Goal: Task Accomplishment & Management: Manage account settings

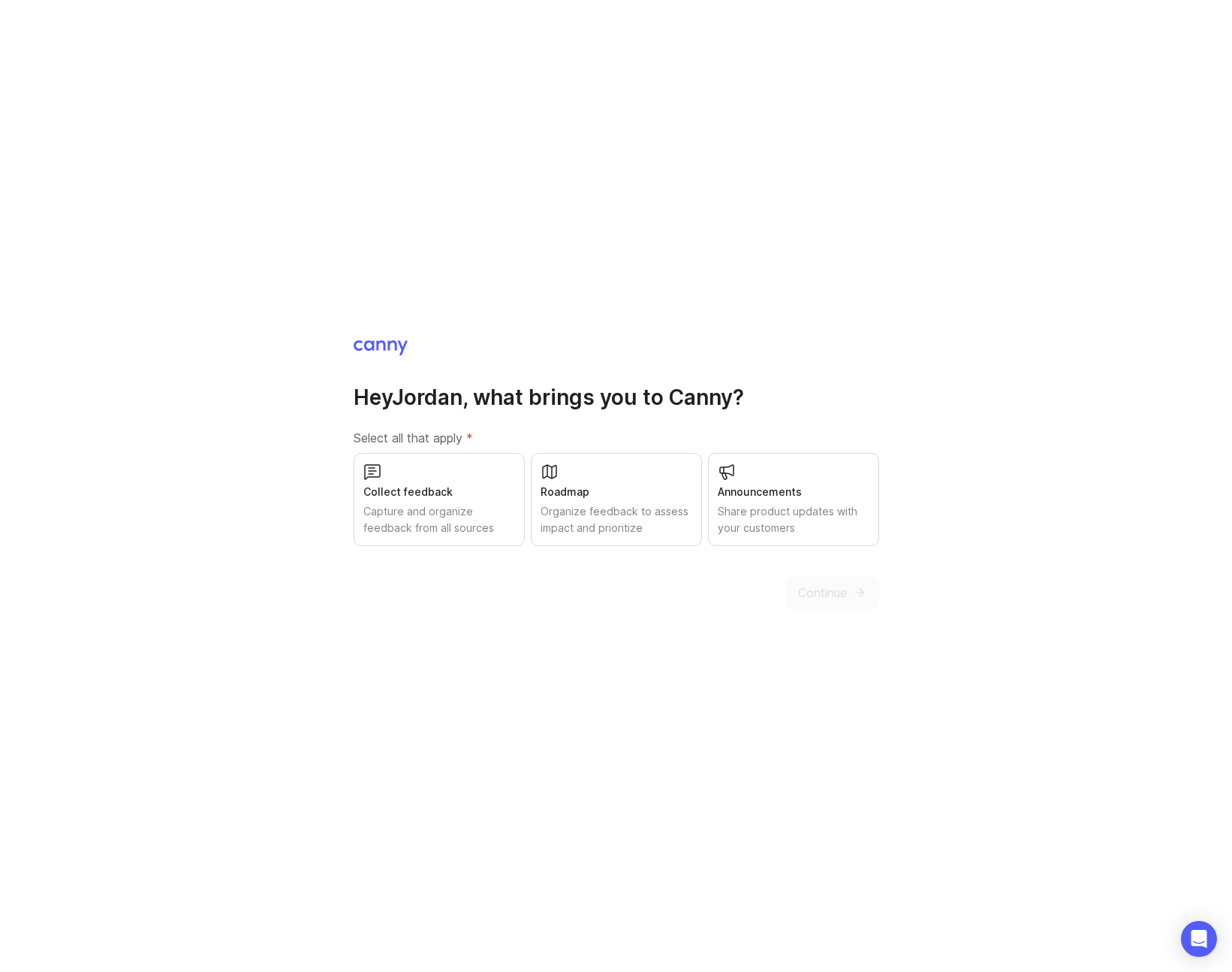
click at [788, 621] on div "Hey Jordan , what brings you to Canny? Select all that apply * Collect feedback…" at bounding box center [616, 486] width 1232 height 972
click at [457, 512] on div "Capture and organize feedback from all sources" at bounding box center [438, 520] width 151 height 33
click at [597, 510] on div "Organize feedback to assess impact and prioritize" at bounding box center [616, 520] width 151 height 33
drag, startPoint x: 772, startPoint y: 510, endPoint x: 780, endPoint y: 513, distance: 8.5
click at [772, 510] on div "Share product updates with your customers" at bounding box center [793, 520] width 151 height 33
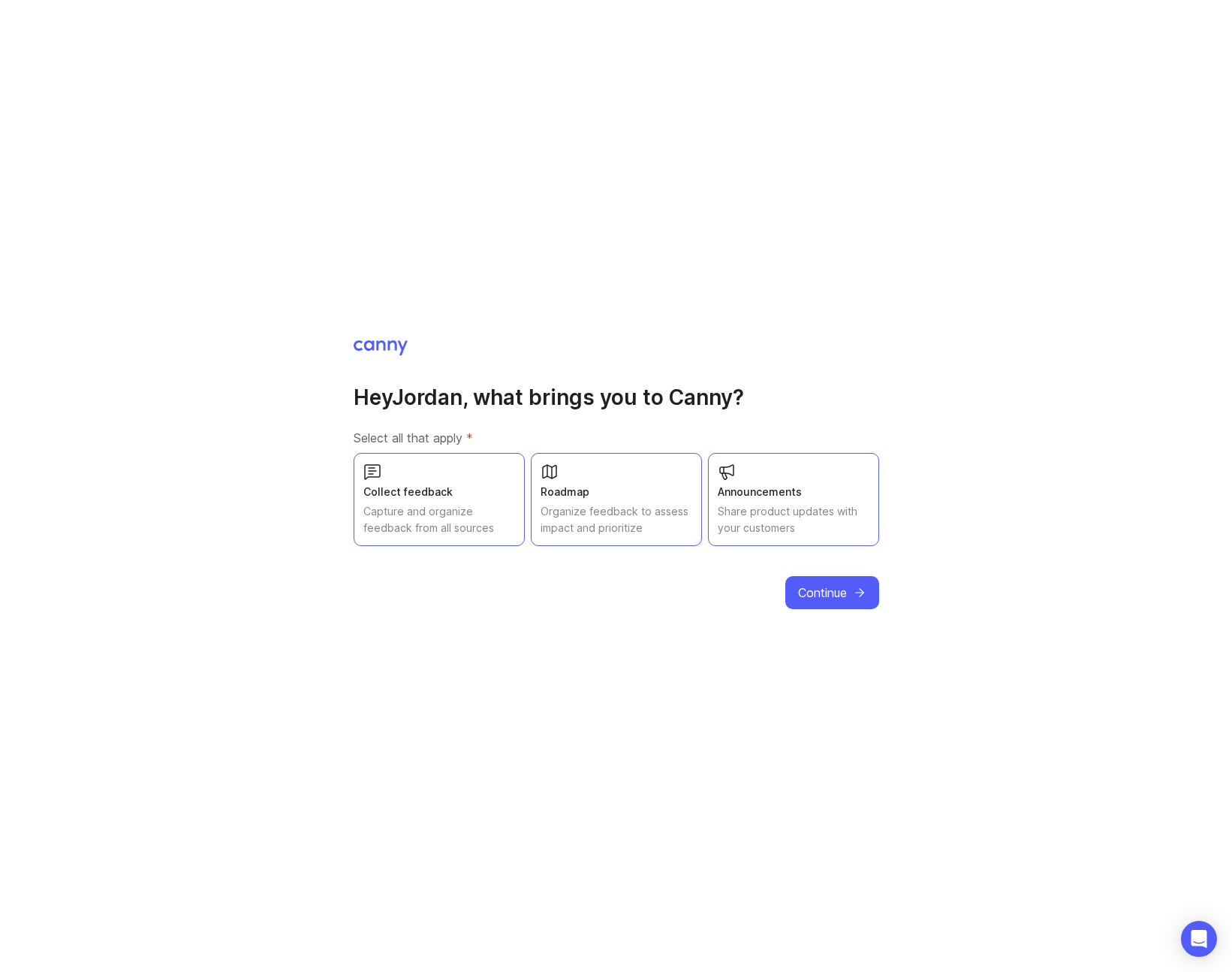
click at [855, 598] on icon "submit" at bounding box center [859, 592] width 14 height 14
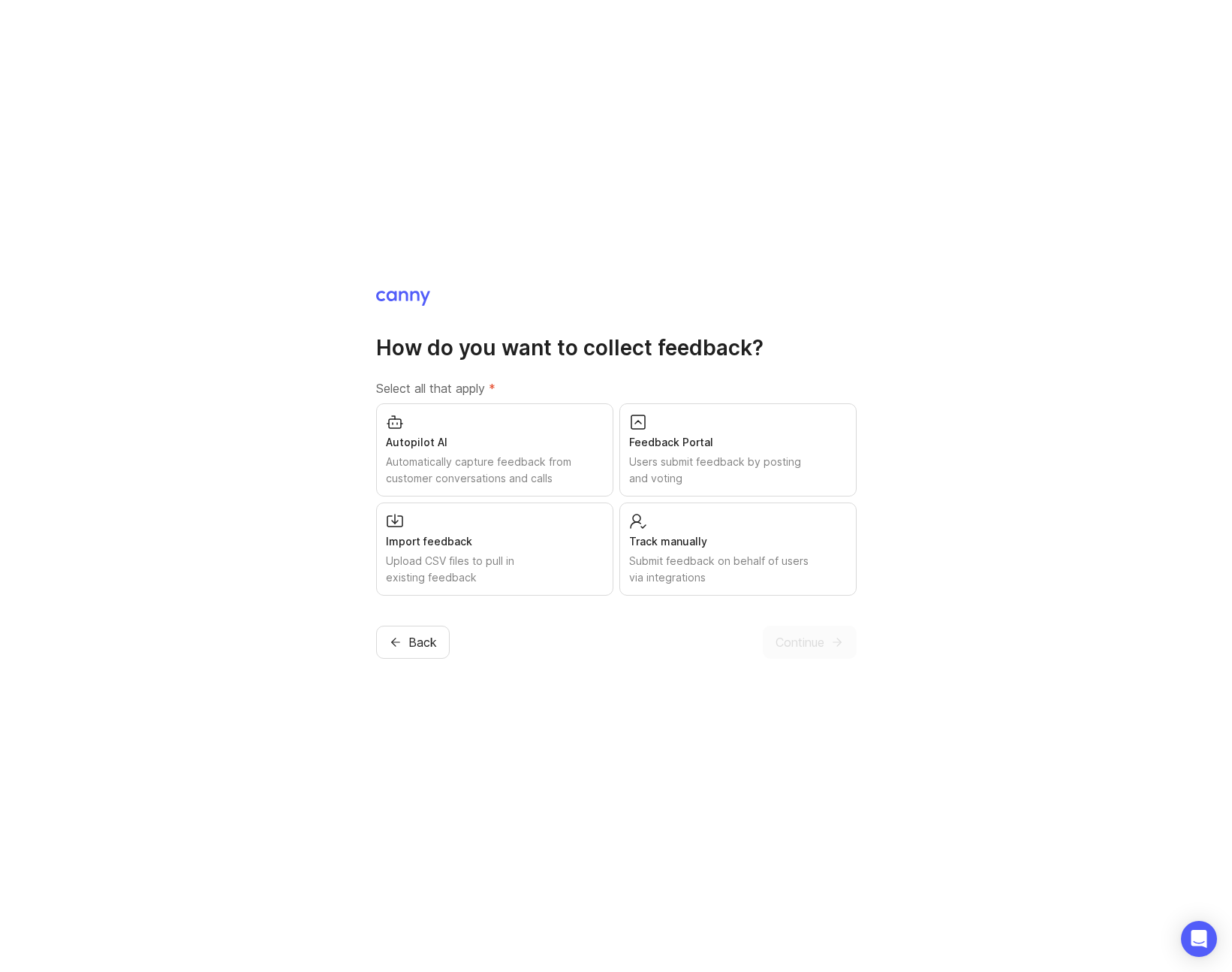
click at [738, 447] on div "Feedback Portal" at bounding box center [737, 442] width 218 height 17
click at [740, 530] on div "Track manually Submit feedback on behalf of users via integrations" at bounding box center [737, 548] width 237 height 93
click at [790, 647] on span "Continue" at bounding box center [800, 642] width 49 height 18
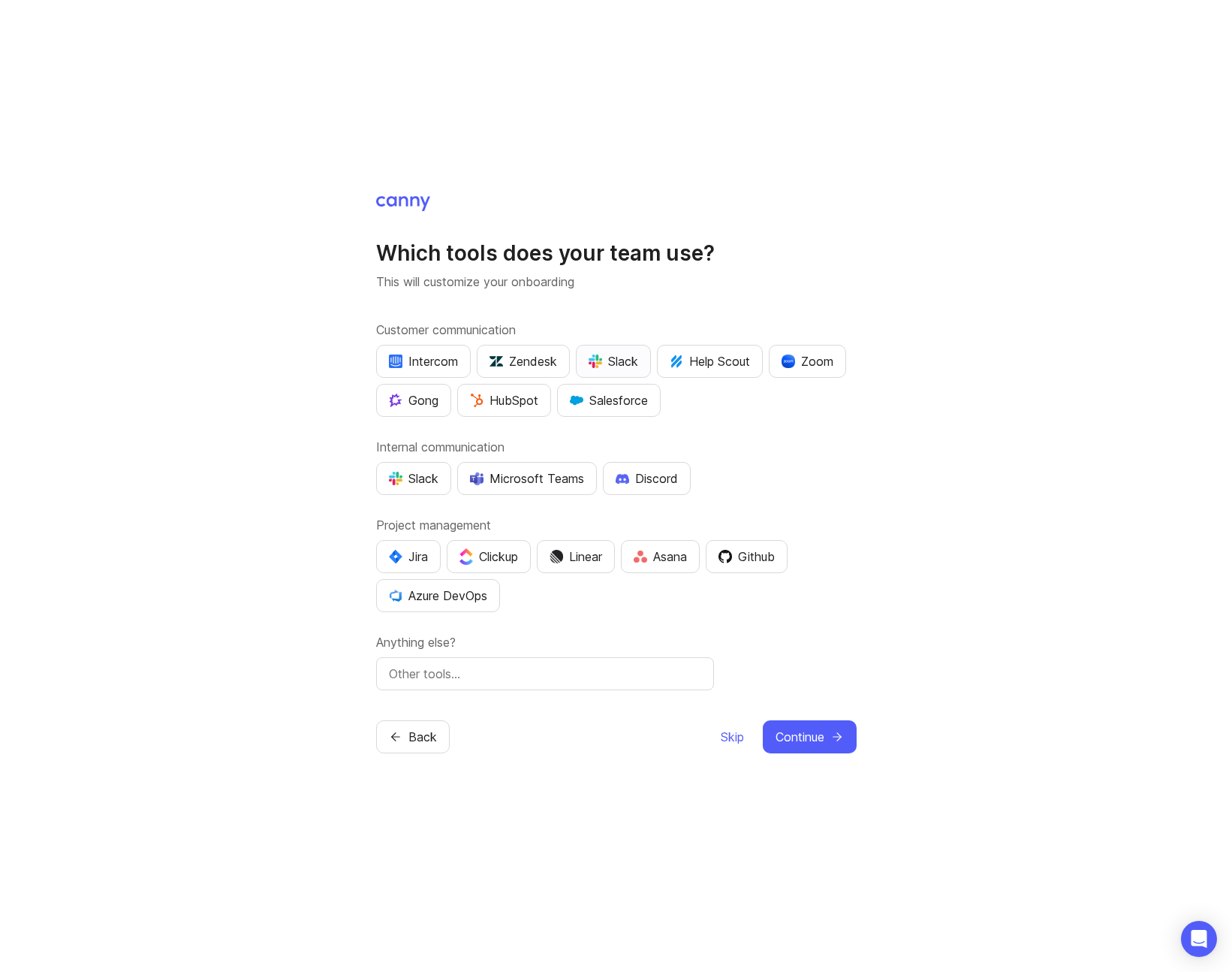
click at [620, 353] on div "Slack" at bounding box center [613, 361] width 50 height 18
click at [424, 484] on div "Slack" at bounding box center [414, 478] width 50 height 18
click at [416, 553] on div "Jira" at bounding box center [409, 556] width 39 height 18
click at [793, 735] on span "Continue" at bounding box center [800, 737] width 49 height 18
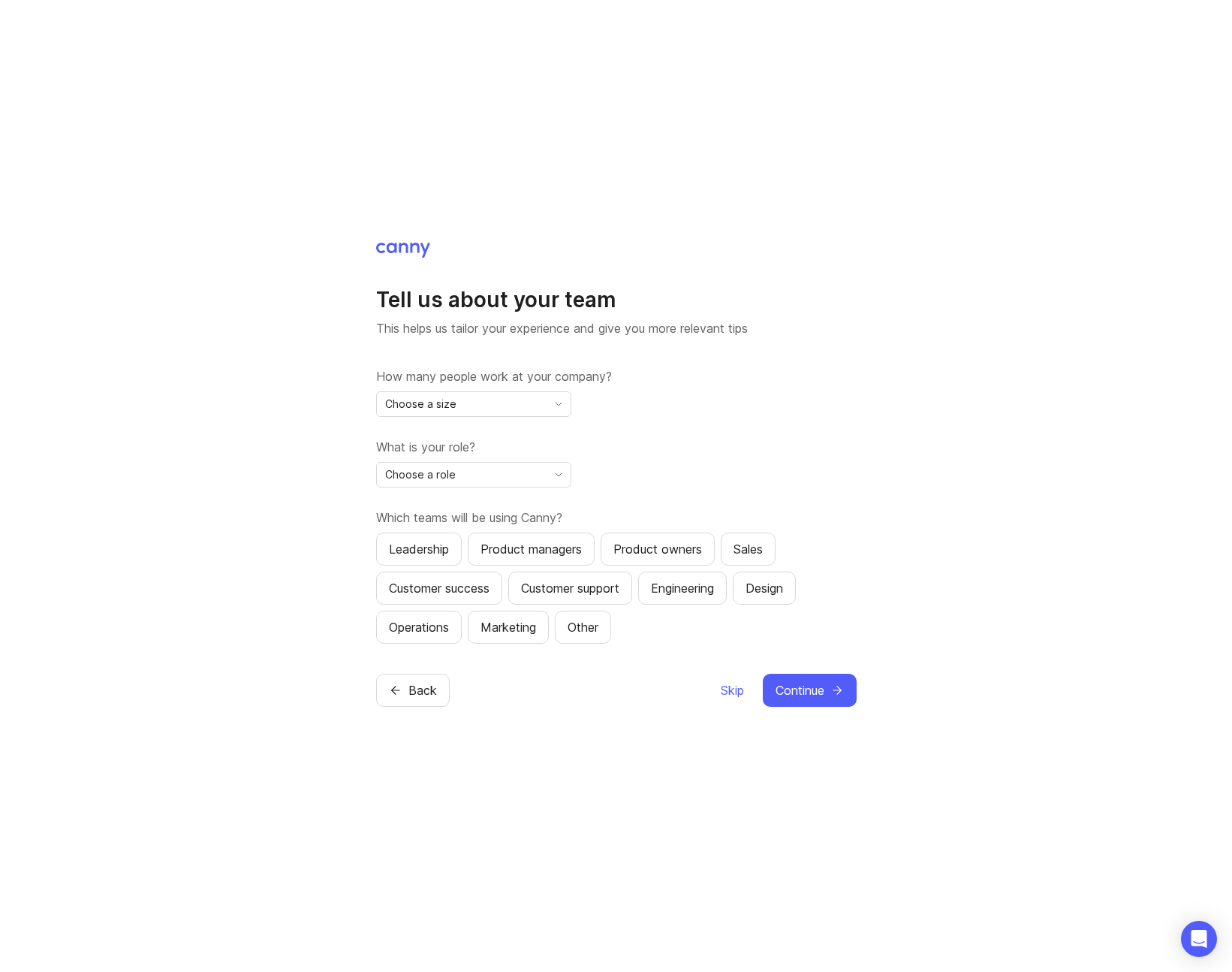
click at [513, 409] on div "Choose a size" at bounding box center [461, 404] width 170 height 24
click at [436, 579] on li "5,001+" at bounding box center [473, 581] width 194 height 24
click at [474, 477] on div "Choose a role" at bounding box center [461, 474] width 170 height 24
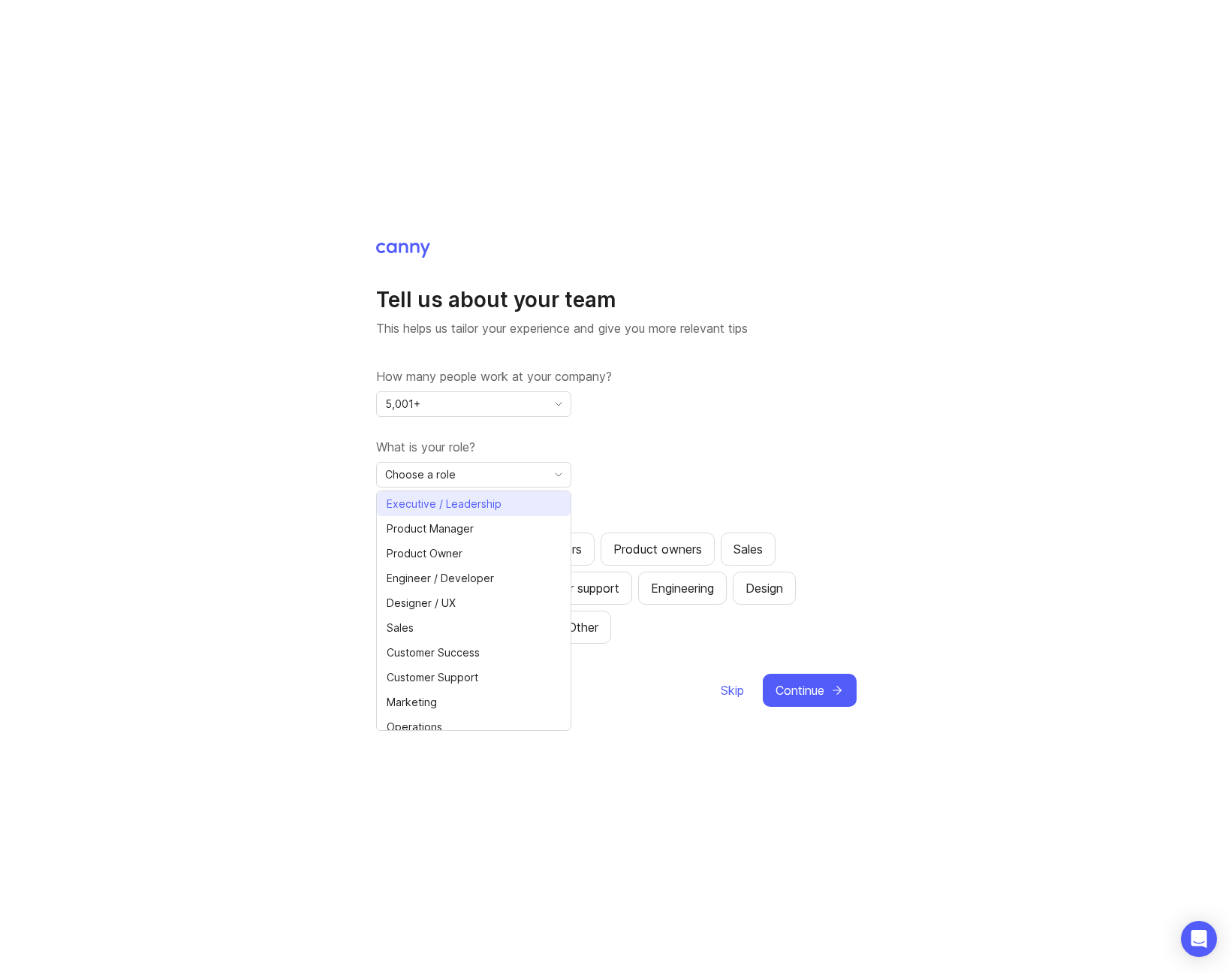
click at [461, 507] on span "Executive / Leadership" at bounding box center [444, 504] width 115 height 17
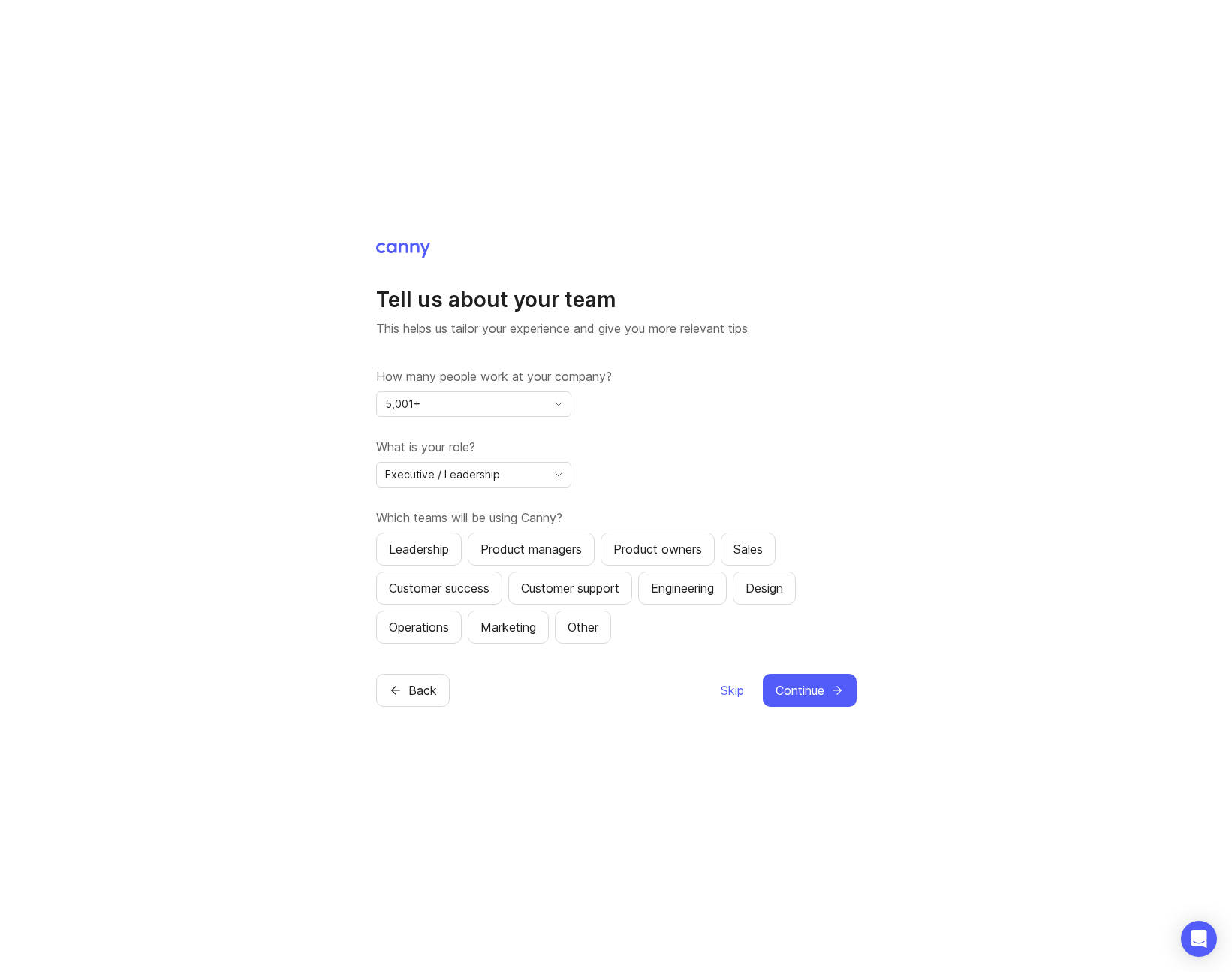
click at [547, 404] on icon "toggle icon" at bounding box center [558, 404] width 24 height 12
click at [546, 404] on icon "toggle icon" at bounding box center [558, 404] width 24 height 12
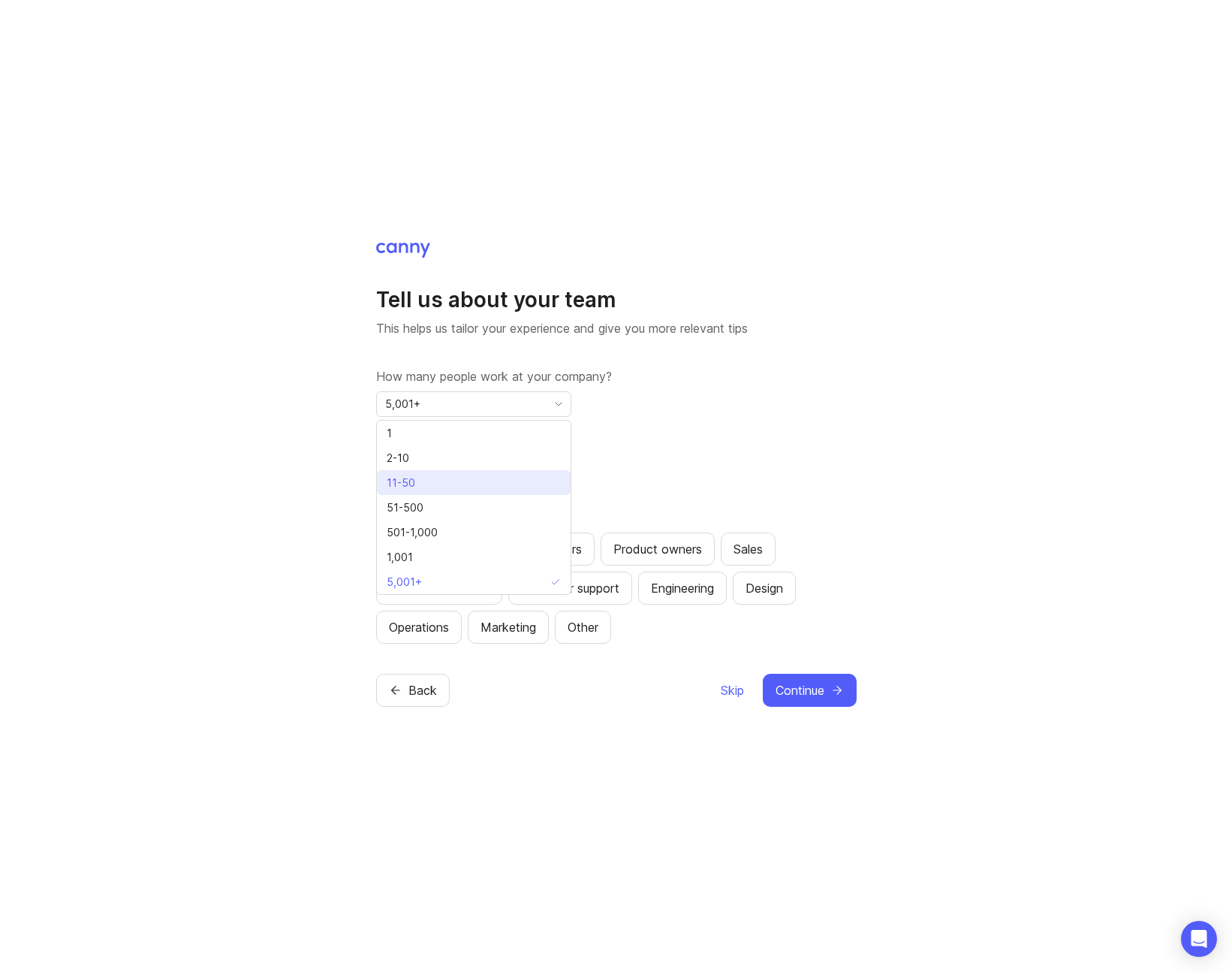
click at [433, 481] on li "11-50" at bounding box center [473, 482] width 194 height 24
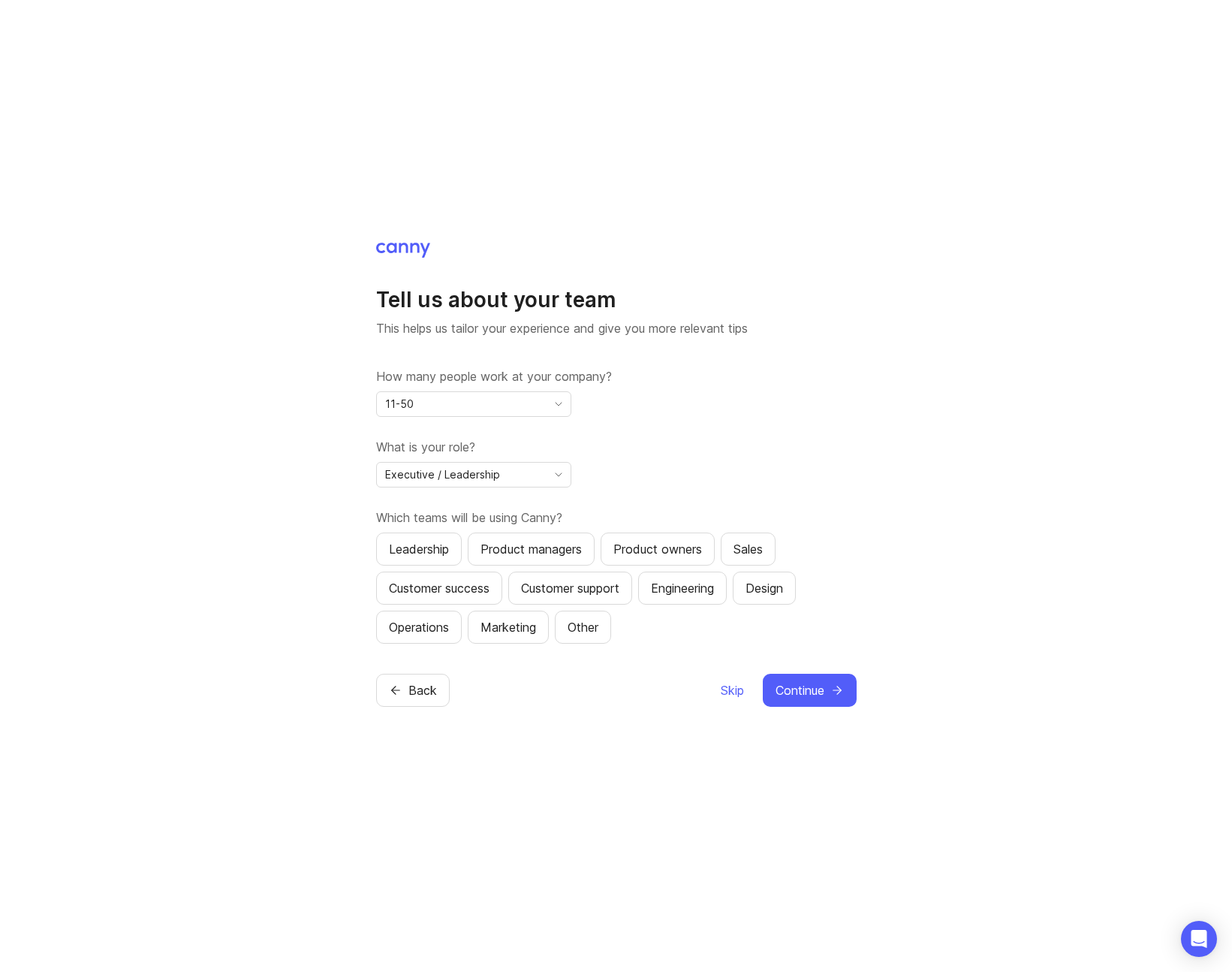
click at [894, 456] on div "Tell us about your team This helps us tailor your experience and give you more …" at bounding box center [616, 486] width 1232 height 972
click at [690, 589] on div "Engineering" at bounding box center [682, 587] width 63 height 18
click at [673, 545] on div "Product owners" at bounding box center [657, 548] width 89 height 18
click at [557, 542] on div "Product managers" at bounding box center [532, 548] width 101 height 18
click at [560, 588] on div "Customer support" at bounding box center [570, 587] width 99 height 18
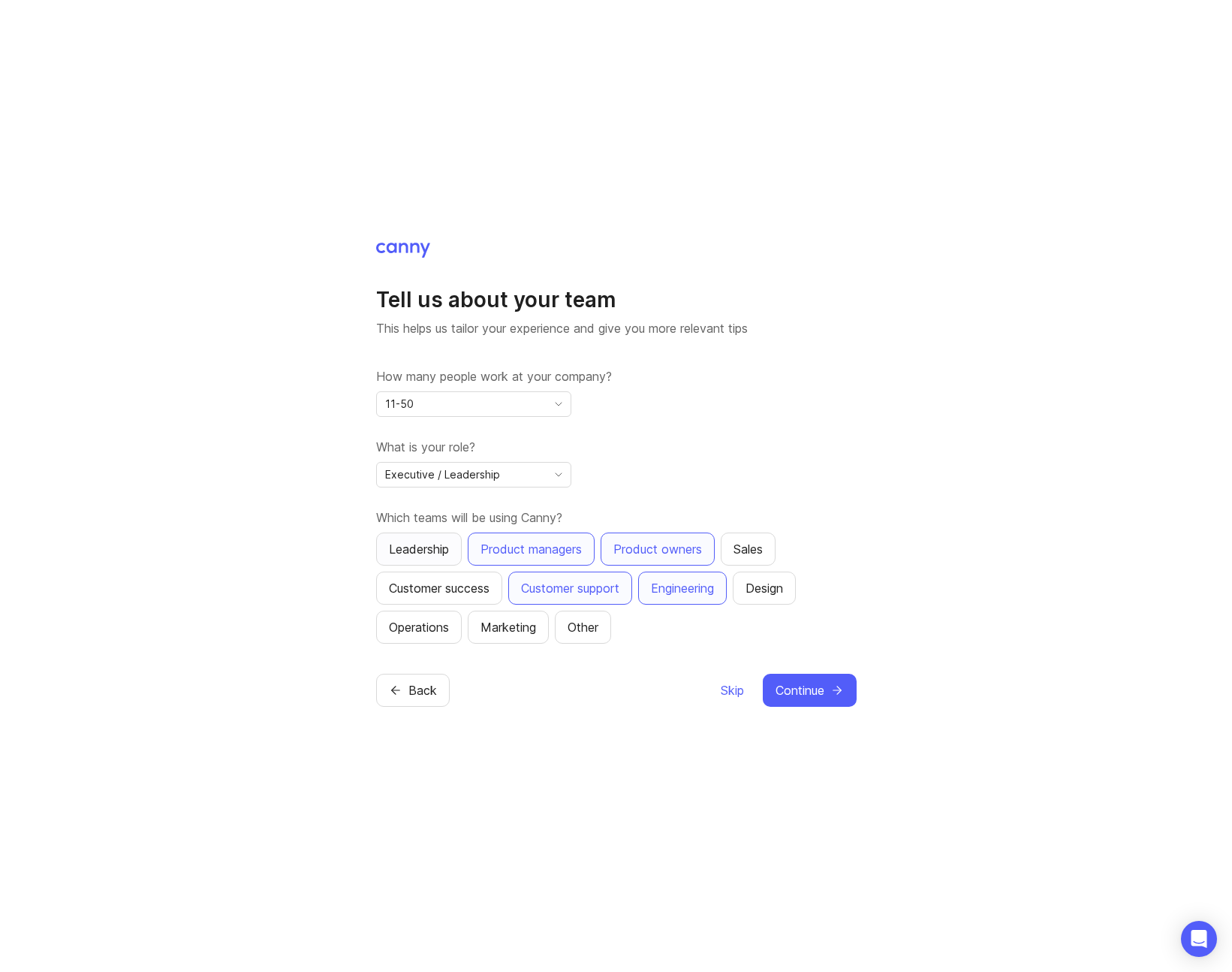
click at [424, 549] on div "Leadership" at bounding box center [419, 548] width 60 height 18
click at [419, 628] on div "Operations" at bounding box center [419, 627] width 60 height 18
click at [790, 689] on span "Continue" at bounding box center [800, 690] width 49 height 18
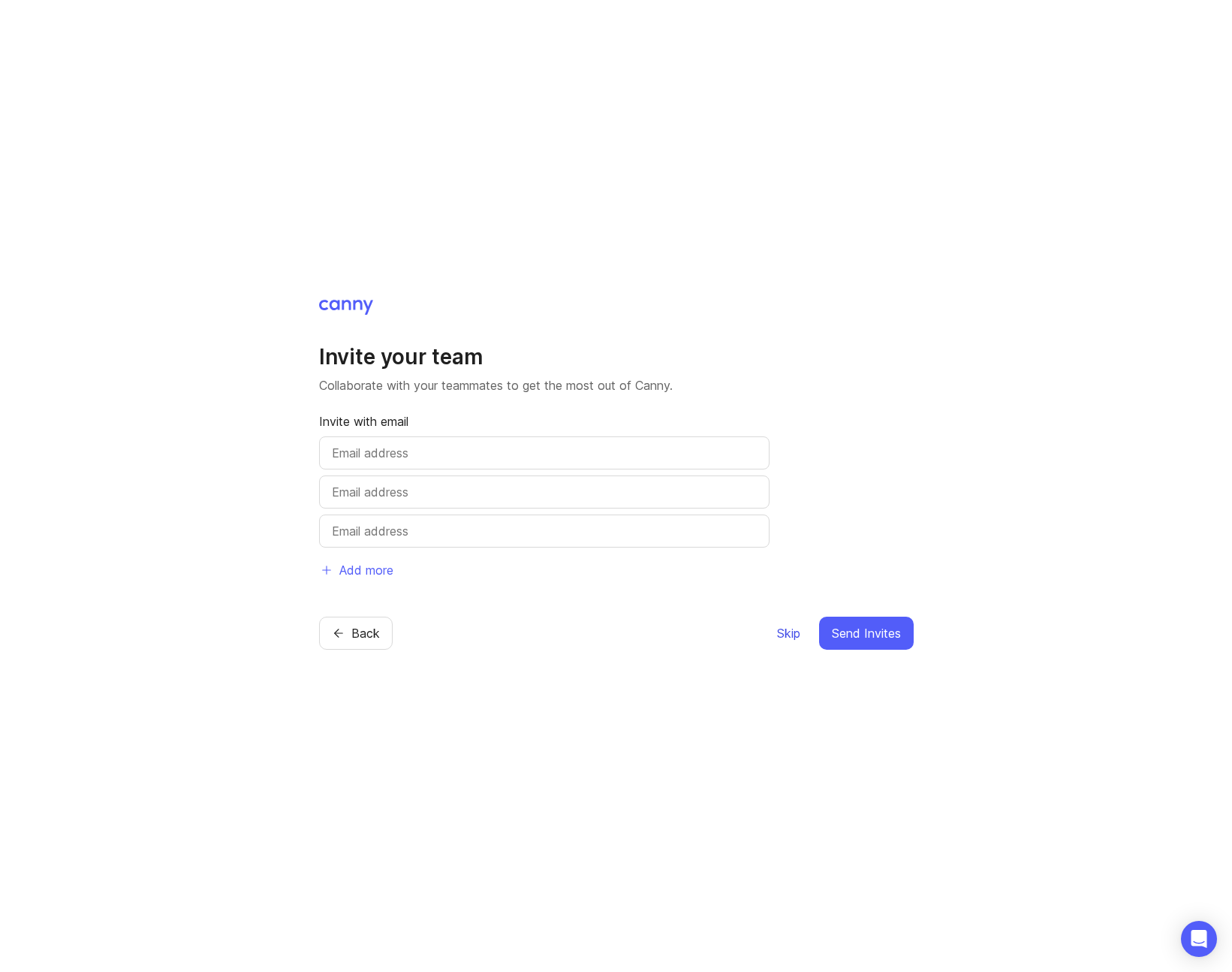
click at [791, 634] on span "Skip" at bounding box center [789, 633] width 23 height 18
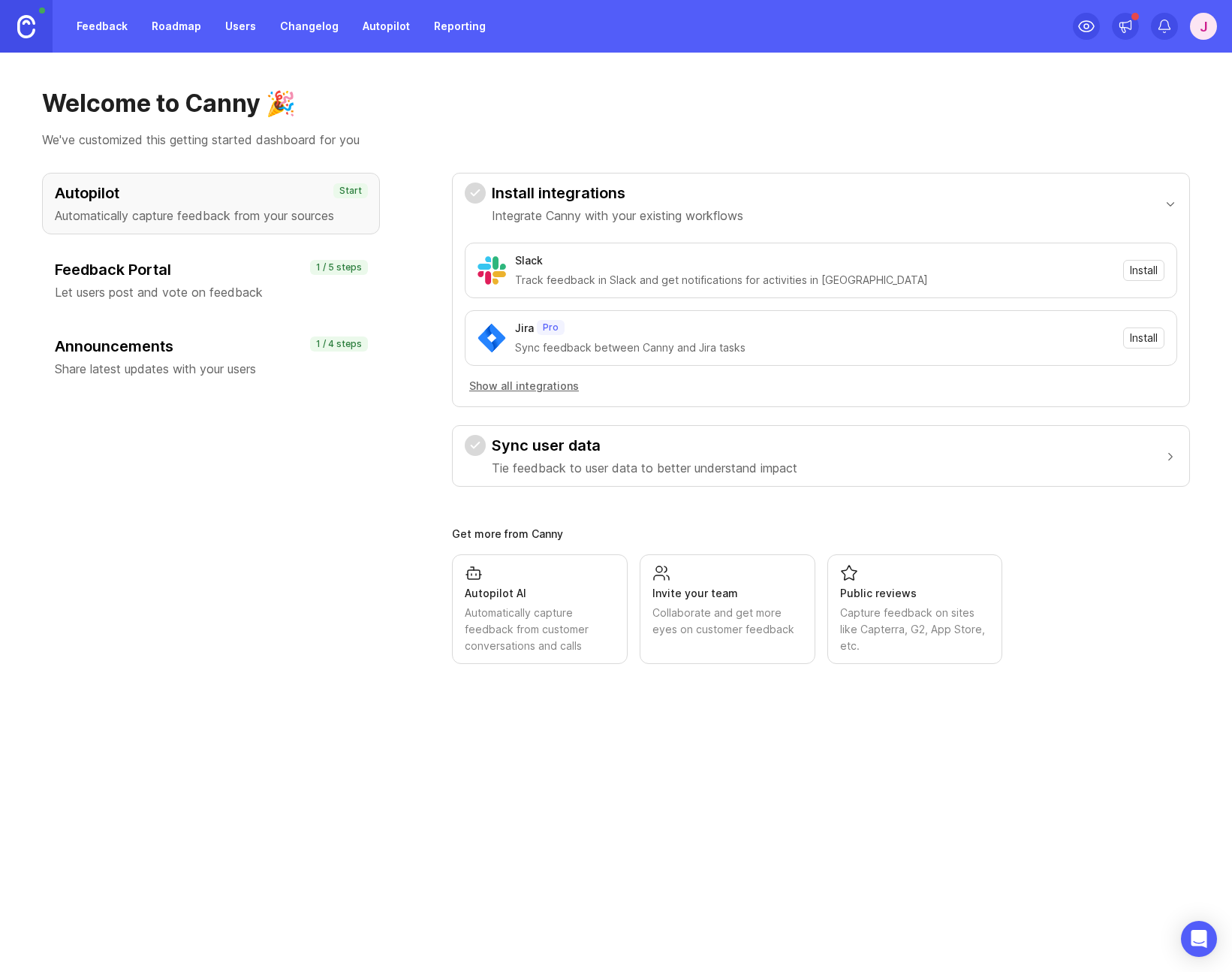
click at [1204, 26] on div "J" at bounding box center [1204, 26] width 27 height 27
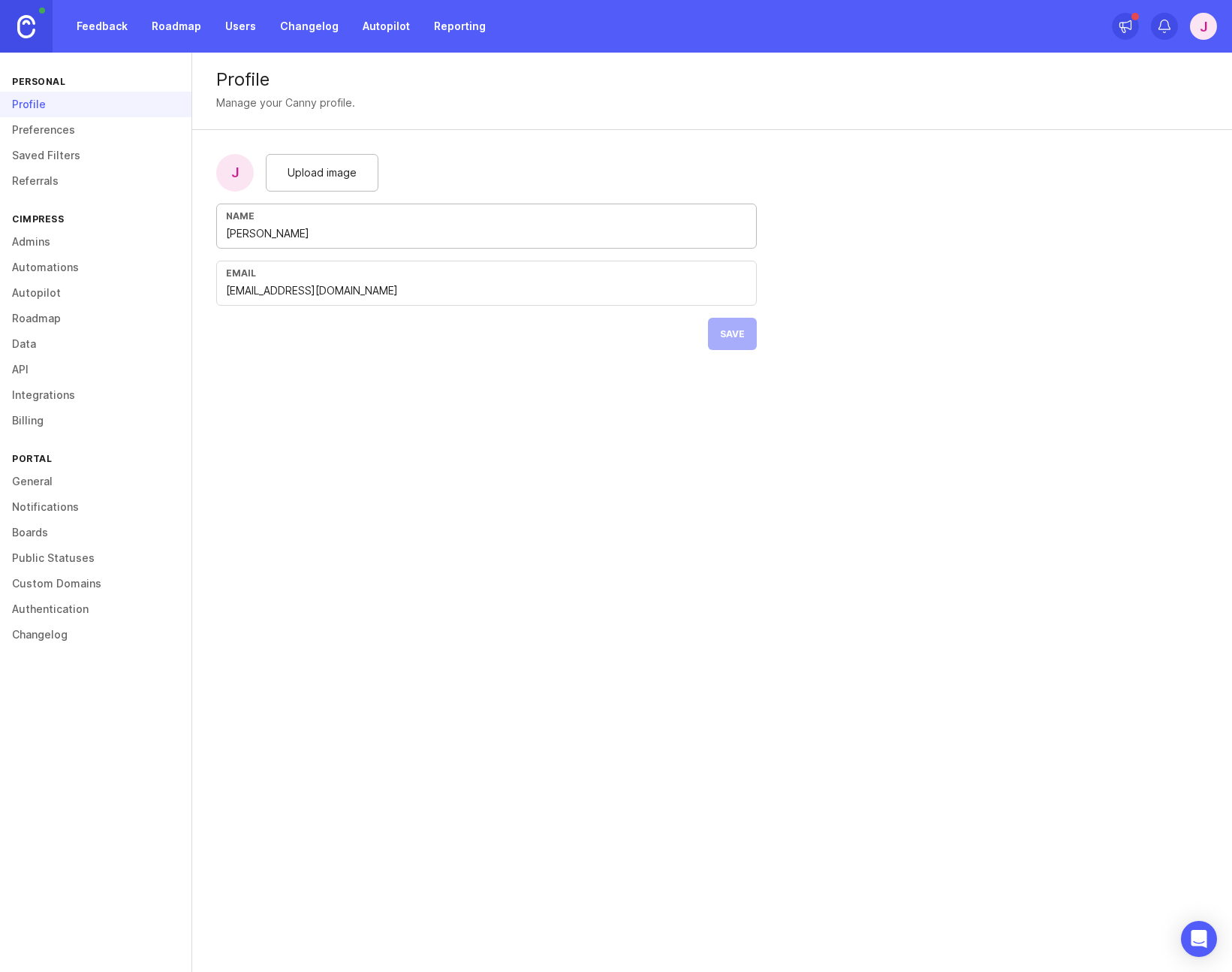
click at [346, 238] on input "Jordan Mackei" at bounding box center [487, 233] width 521 height 17
type input "[PERSON_NAME]"
click at [697, 334] on form "J Upload image Name Jordan Mackie Email jmackie@cimpress.com Save" at bounding box center [486, 252] width 588 height 244
click at [743, 334] on span "Save" at bounding box center [732, 334] width 24 height 12
click at [31, 611] on link "Authentication" at bounding box center [96, 609] width 191 height 25
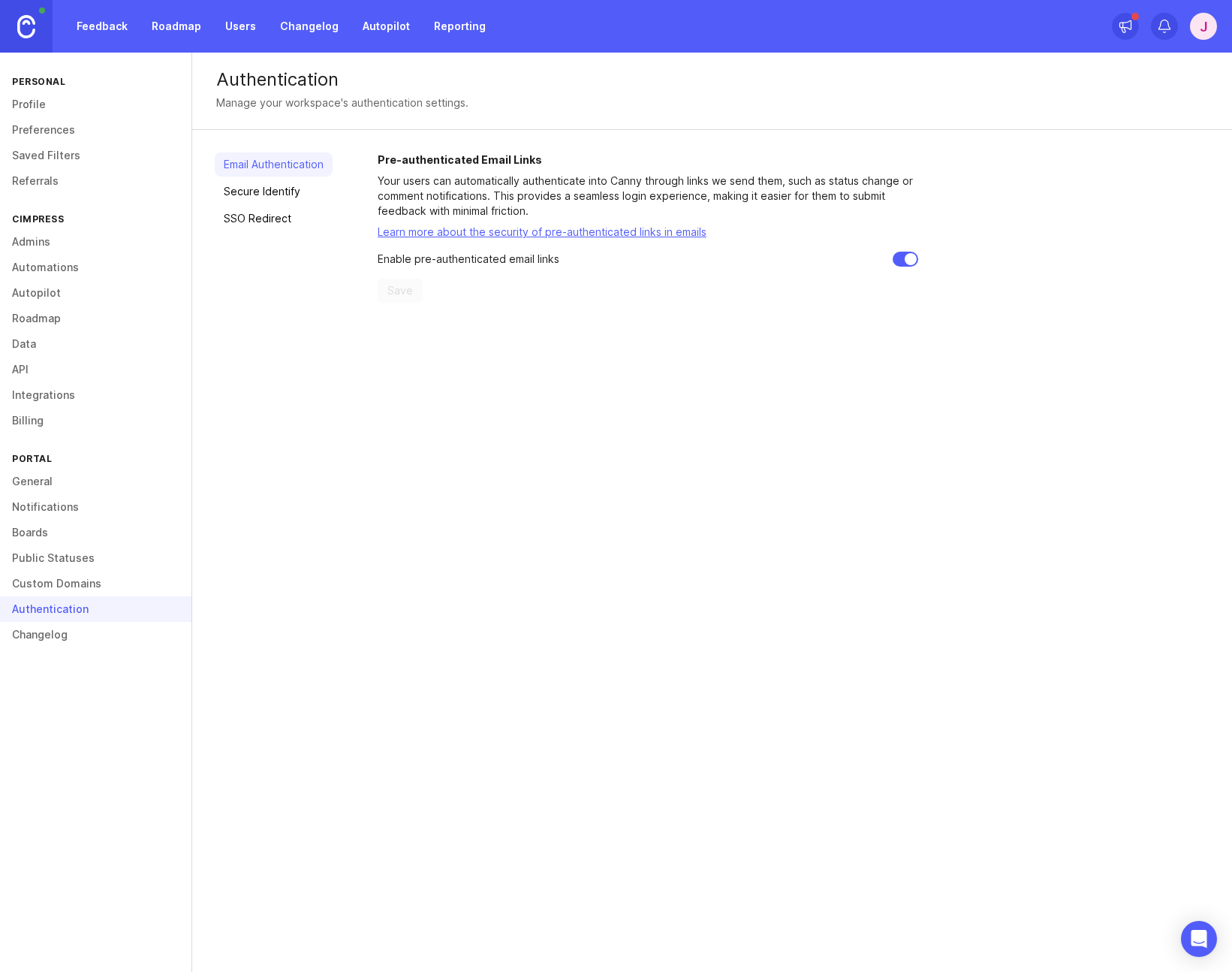
click at [270, 223] on link "SSO Redirect" at bounding box center [273, 219] width 118 height 24
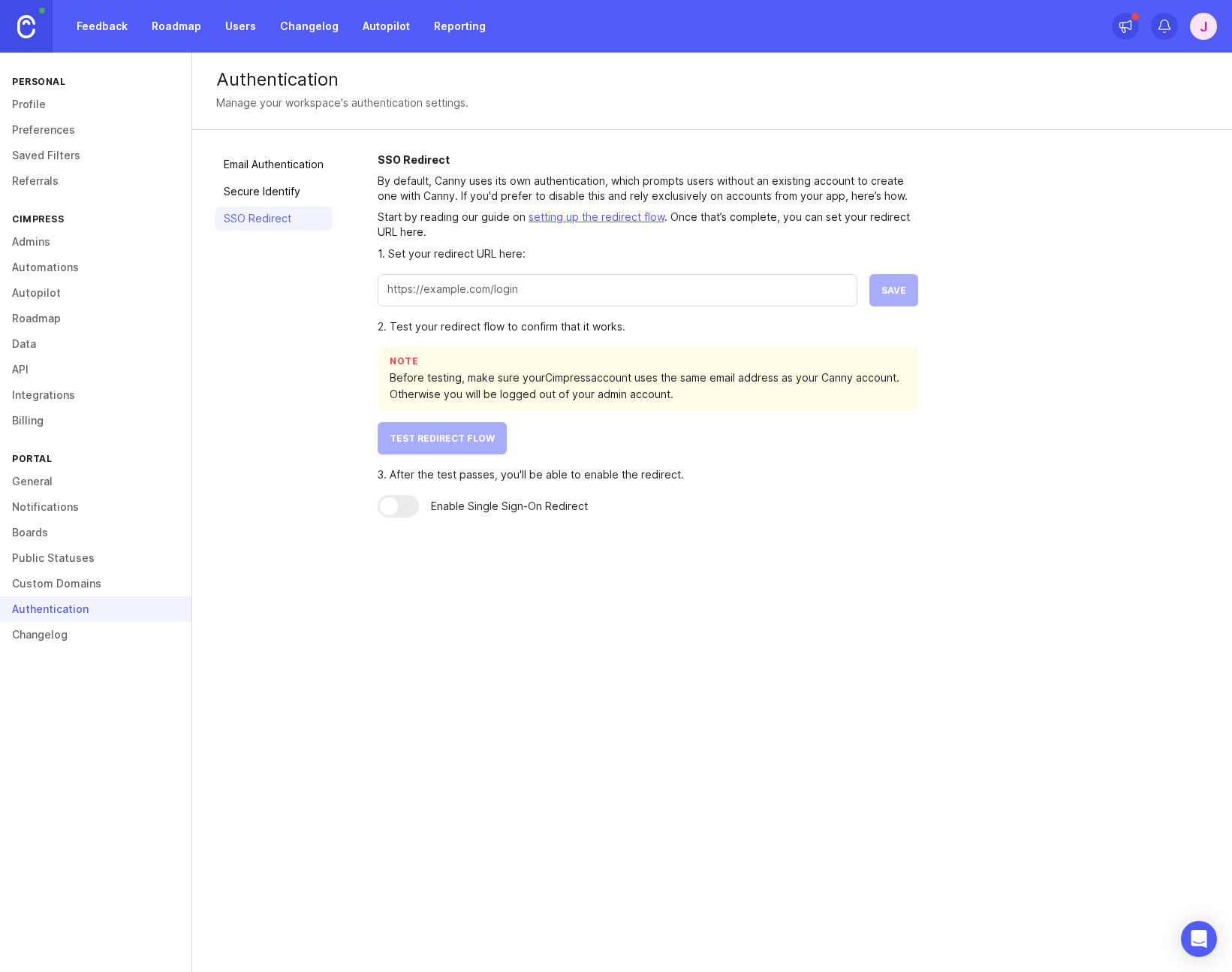
click at [276, 180] on link "Secure Identify" at bounding box center [273, 191] width 118 height 24
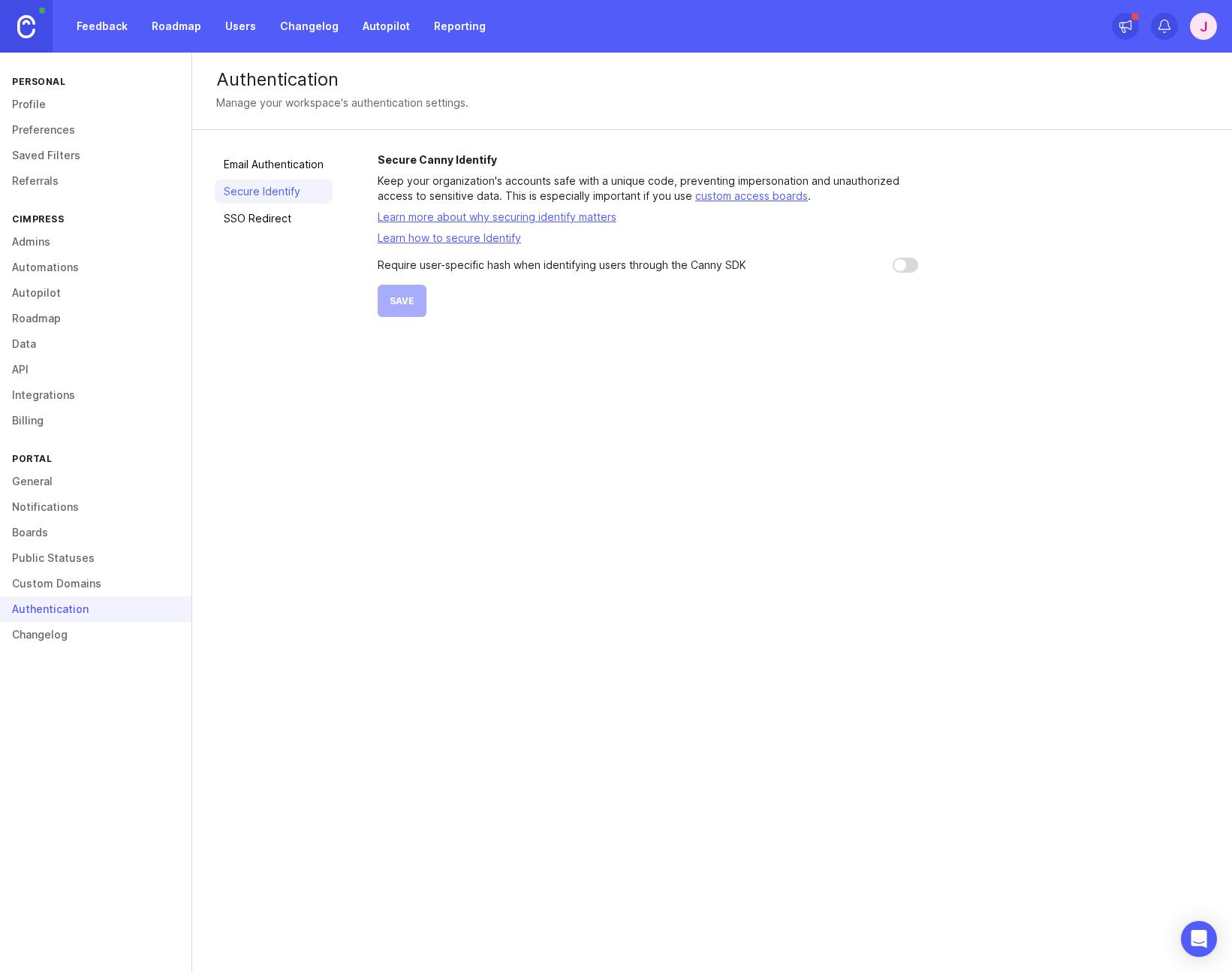
click at [276, 218] on link "SSO Redirect" at bounding box center [273, 219] width 118 height 24
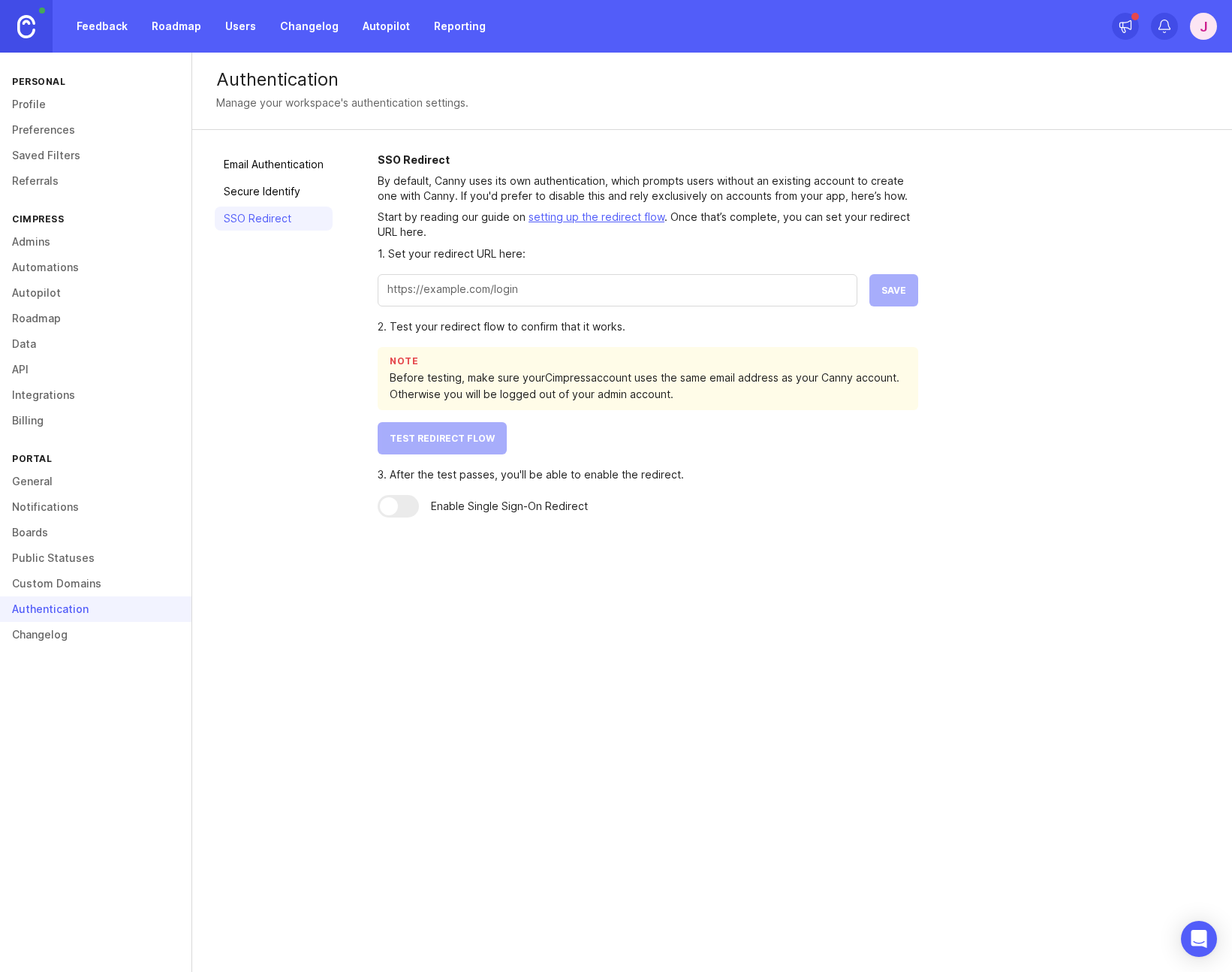
click at [605, 300] on div at bounding box center [617, 290] width 480 height 32
click at [605, 289] on input "text" at bounding box center [617, 289] width 460 height 17
click at [624, 260] on div "1. Set your redirect URL here:" at bounding box center [648, 254] width 540 height 17
click at [407, 509] on div at bounding box center [398, 506] width 41 height 22
click at [463, 295] on input "text" at bounding box center [617, 289] width 460 height 17
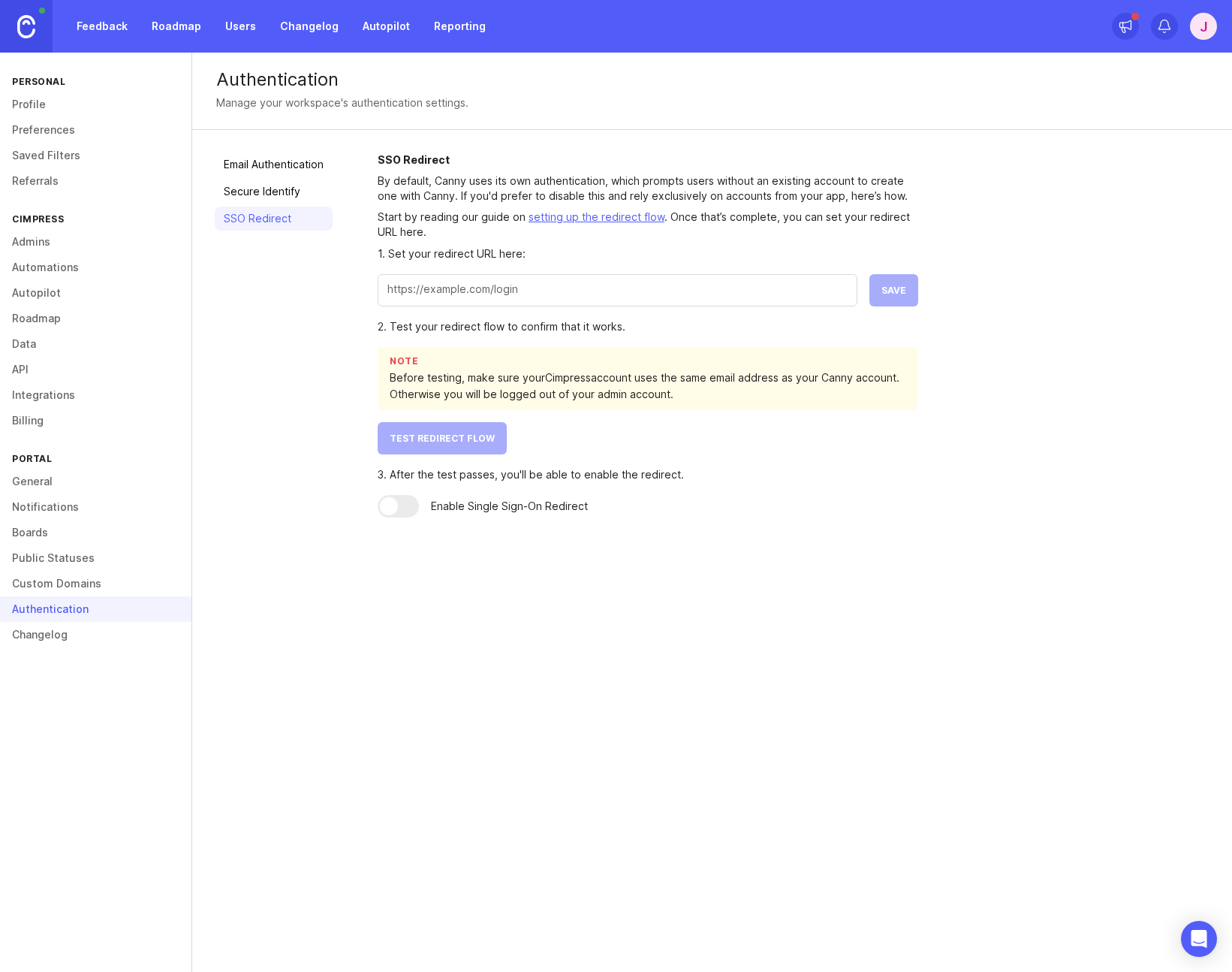
click at [647, 217] on link "setting up the redirect flow" at bounding box center [596, 216] width 136 height 13
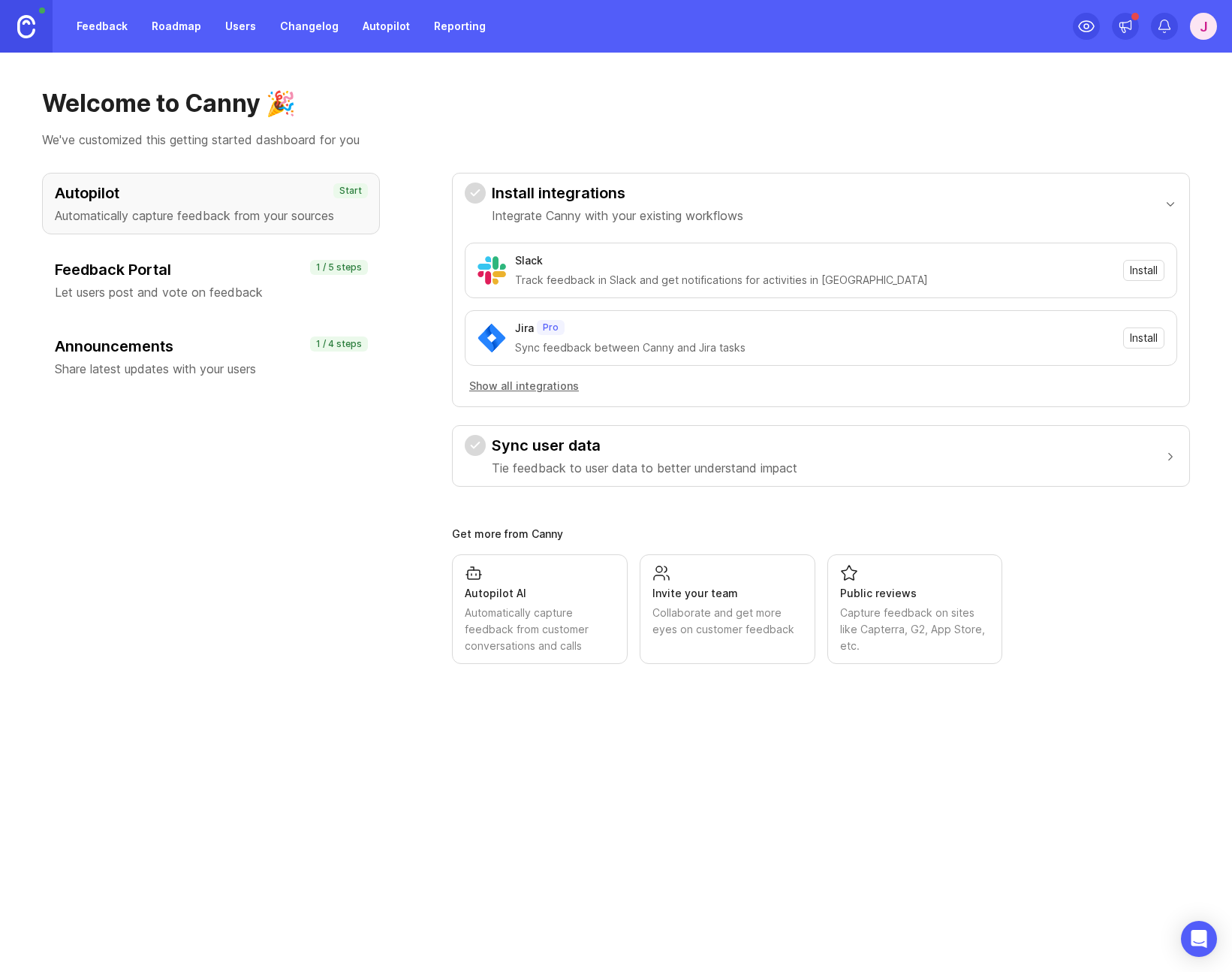
click at [1208, 26] on div "J" at bounding box center [1204, 26] width 27 height 27
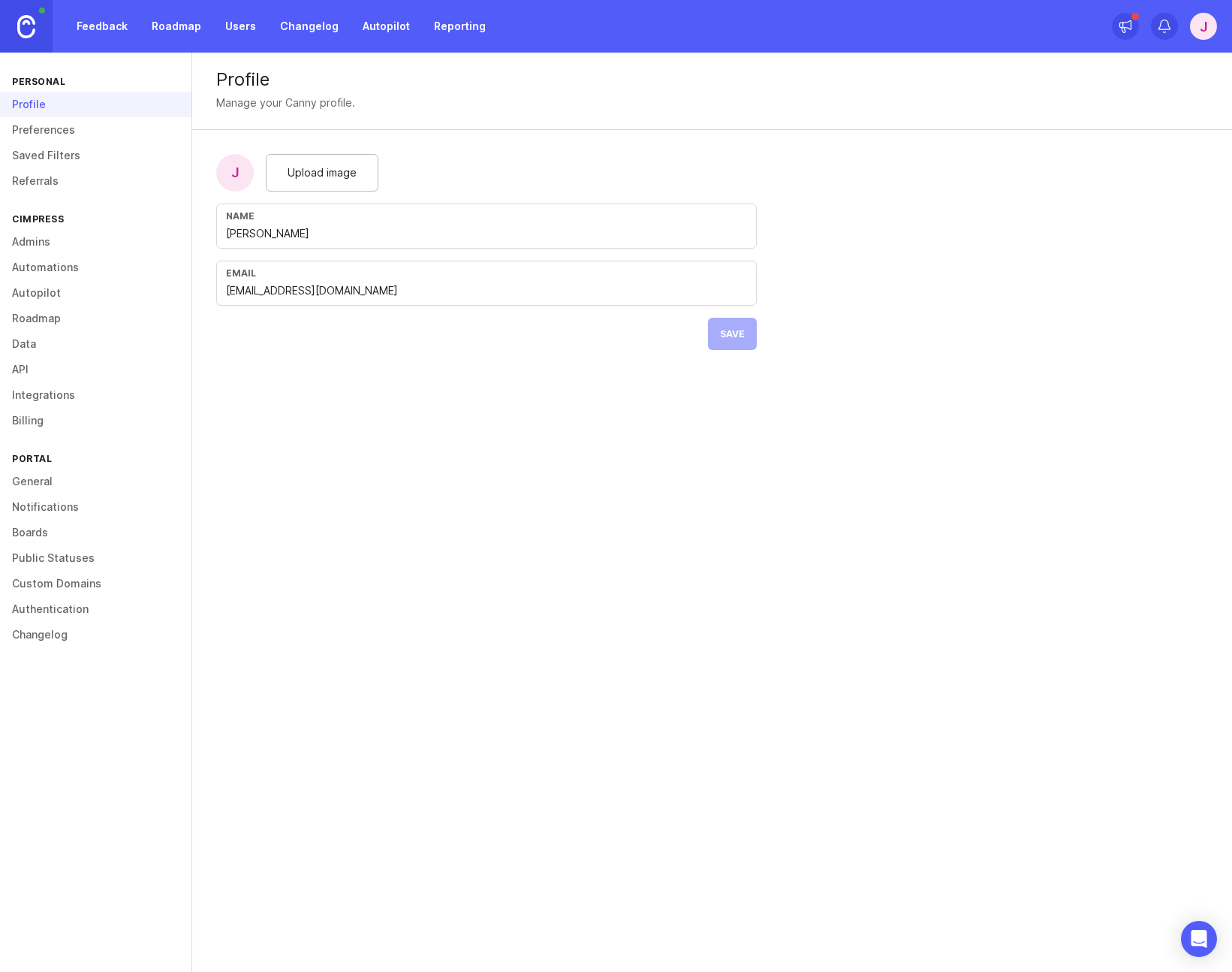
click at [58, 610] on link "Authentication" at bounding box center [96, 609] width 191 height 25
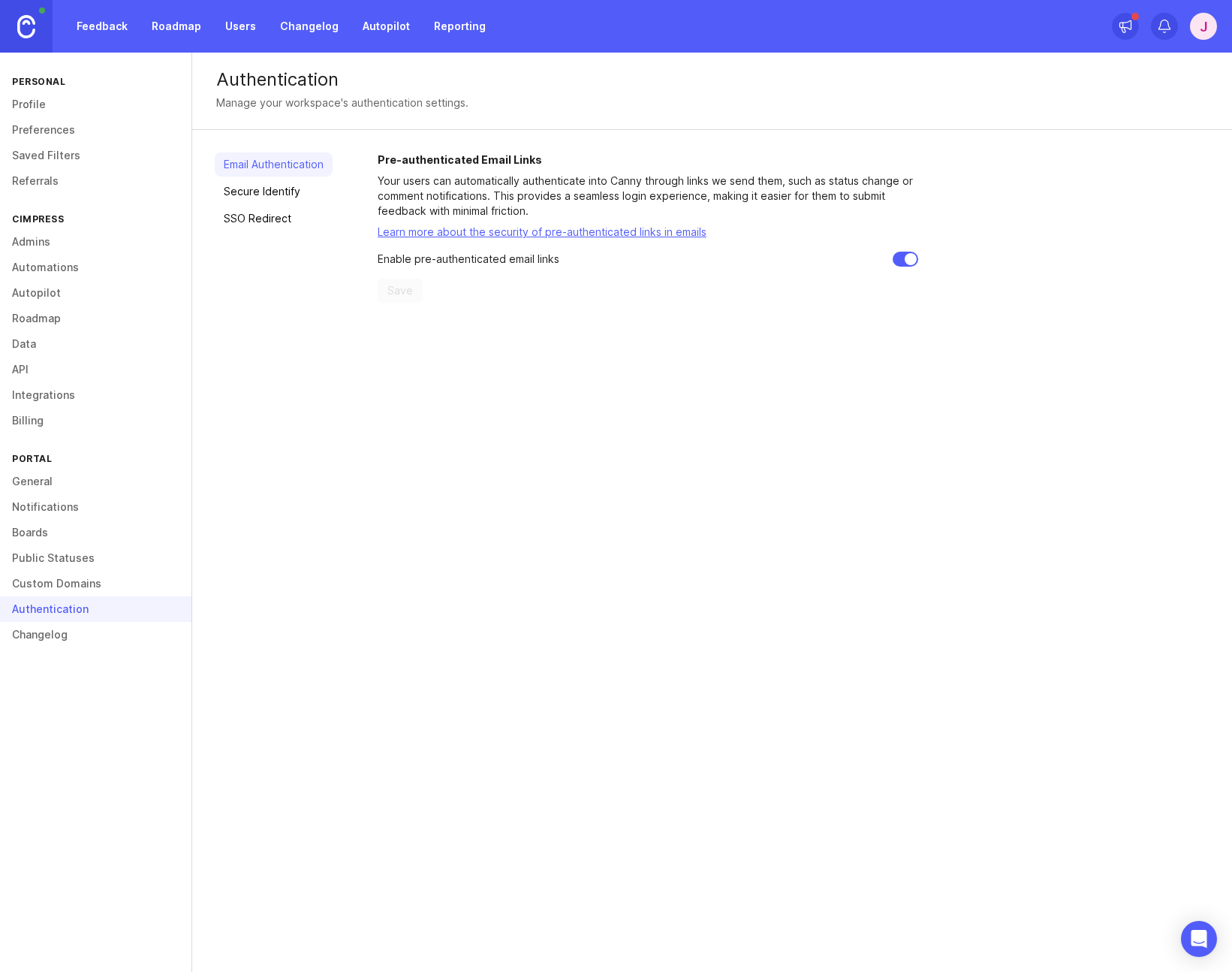
click at [266, 194] on link "Secure Identify" at bounding box center [273, 191] width 118 height 24
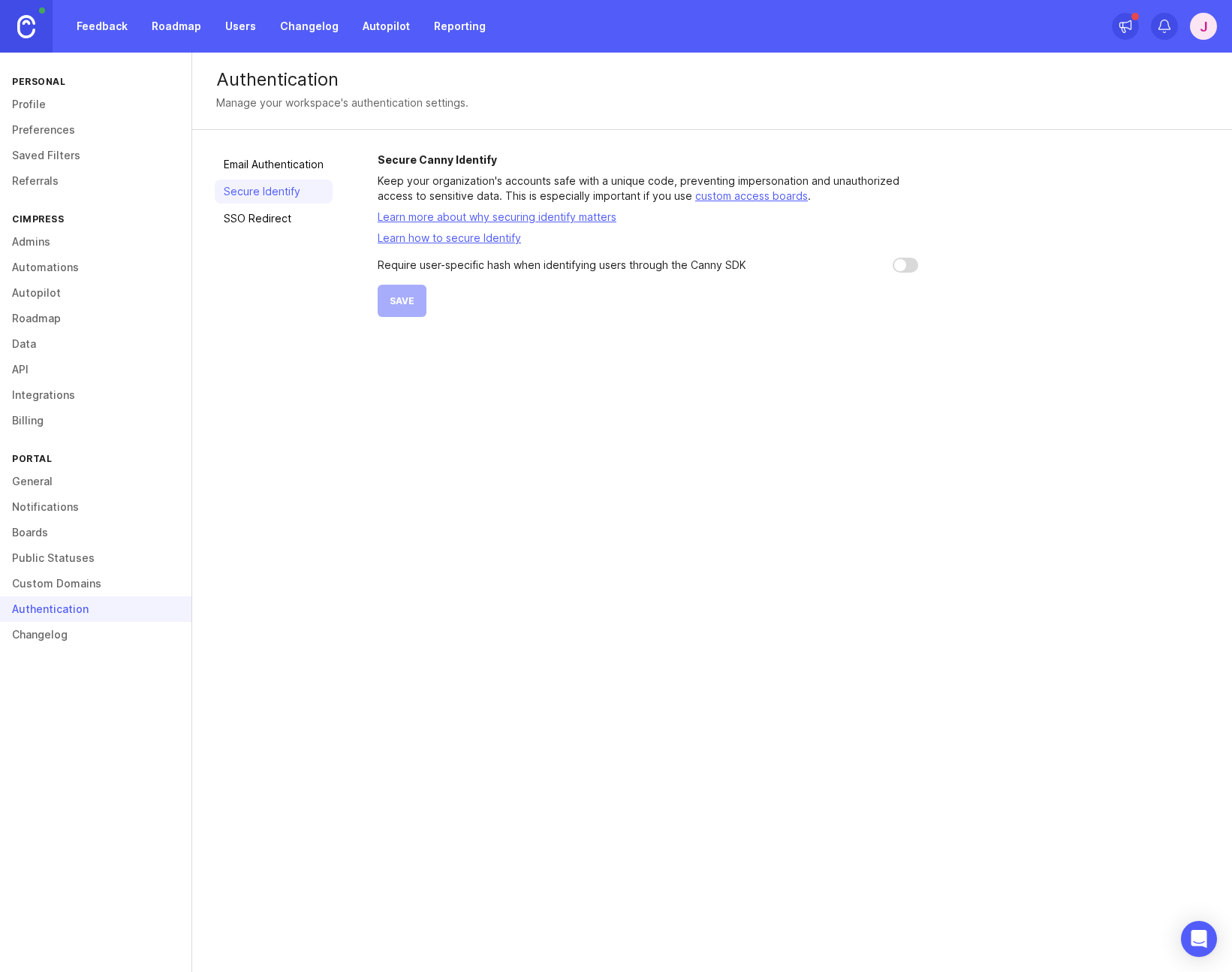
click at [265, 226] on link "SSO Redirect" at bounding box center [273, 219] width 118 height 24
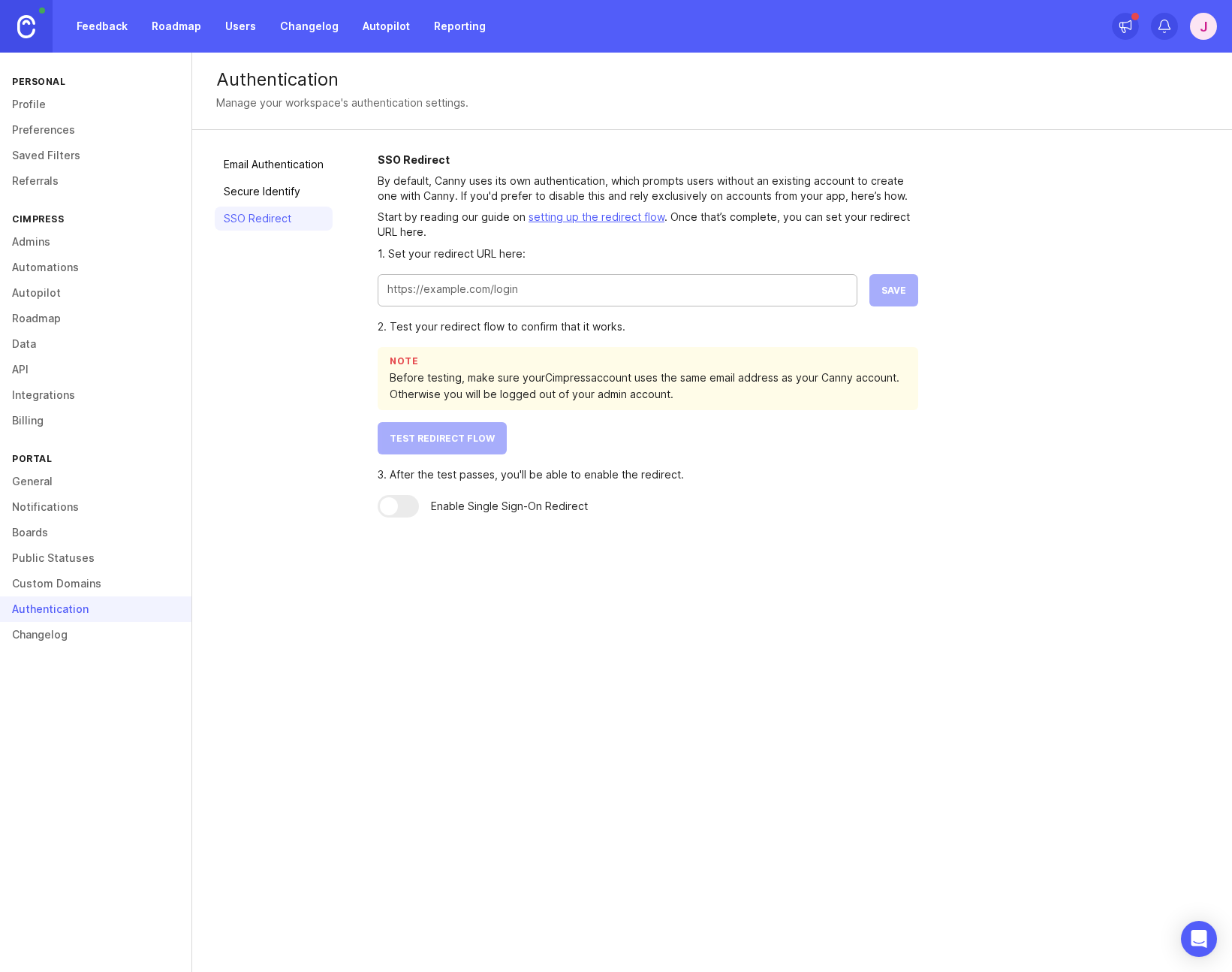
click at [539, 292] on input "text" at bounding box center [617, 289] width 460 height 17
click at [992, 176] on div "SSO Redirect By default, Canny uses its own authentication, which prompts users…" at bounding box center [793, 335] width 832 height 365
click at [541, 291] on input "text" at bounding box center [617, 289] width 460 height 17
click at [1014, 243] on div "SSO Redirect By default, Canny uses its own authentication, which prompts users…" at bounding box center [793, 335] width 832 height 365
drag, startPoint x: 1029, startPoint y: 260, endPoint x: 1028, endPoint y: 267, distance: 7.1
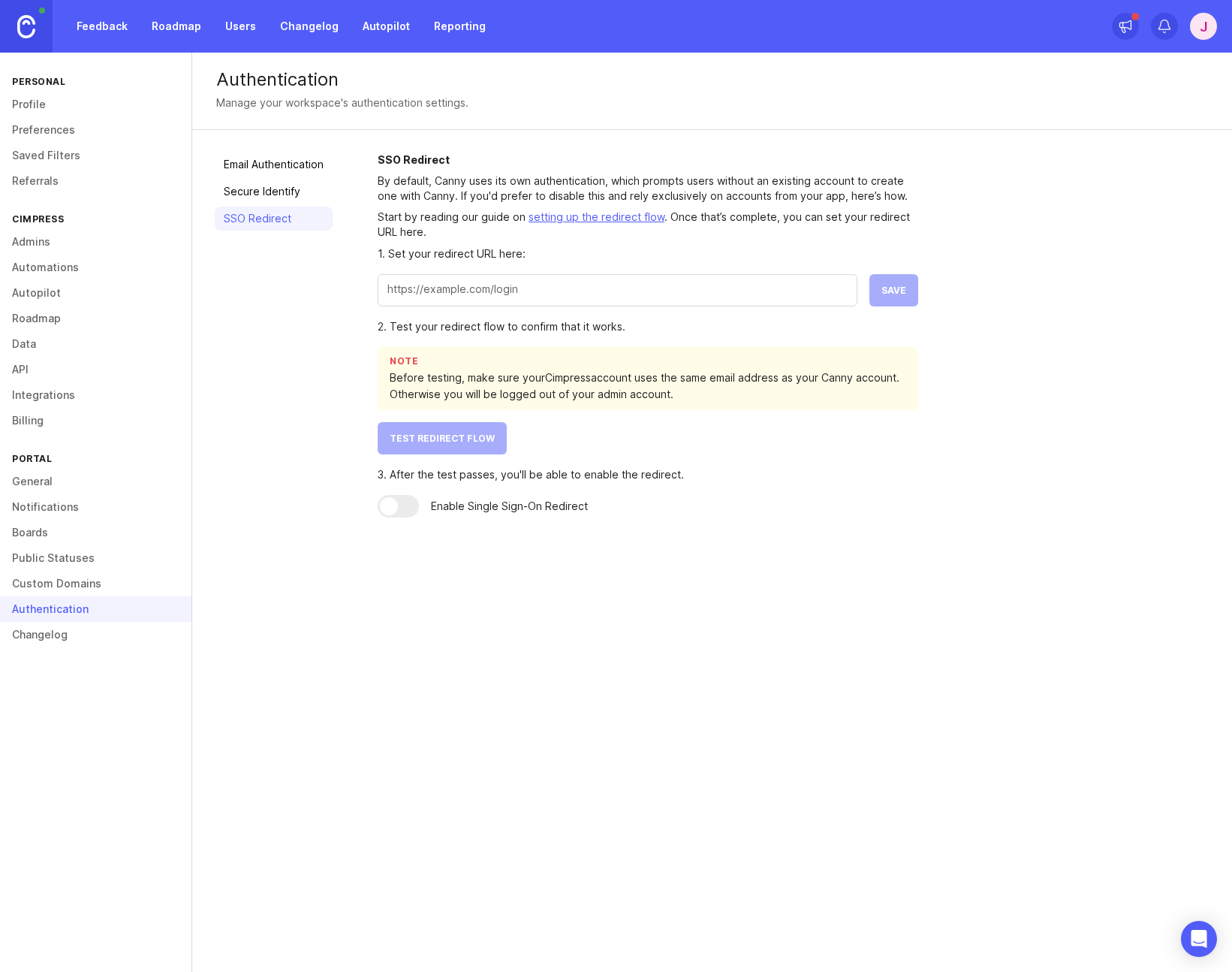
click at [1030, 260] on div "SSO Redirect By default, Canny uses its own authentication, which prompts users…" at bounding box center [793, 335] width 832 height 365
click at [781, 299] on div at bounding box center [617, 290] width 480 height 32
click at [1055, 223] on div "SSO Redirect By default, Canny uses its own authentication, which prompts users…" at bounding box center [793, 335] width 832 height 365
click at [1023, 233] on div "SSO Redirect By default, Canny uses its own authentication, which prompts users…" at bounding box center [793, 335] width 832 height 365
click at [647, 289] on input "text" at bounding box center [617, 289] width 460 height 17
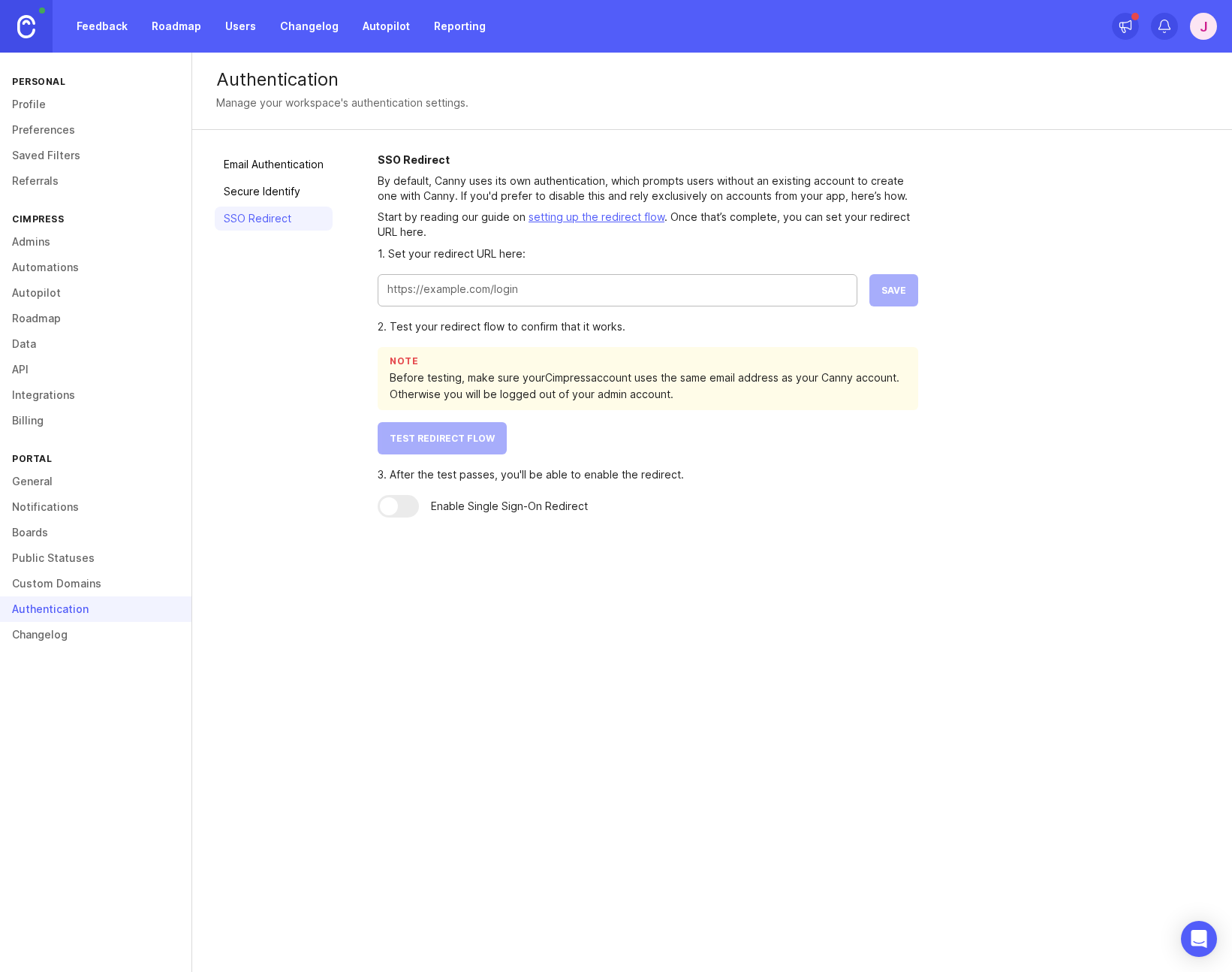
click at [616, 218] on link "setting up the redirect flow" at bounding box center [596, 216] width 136 height 13
click at [554, 293] on input "text" at bounding box center [617, 289] width 460 height 17
paste input "OIDCProviderAuthorizationEndpoint"
type input "OIDCProviderAuthorizationEndpoint"
drag, startPoint x: 598, startPoint y: 290, endPoint x: 335, endPoint y: 278, distance: 263.3
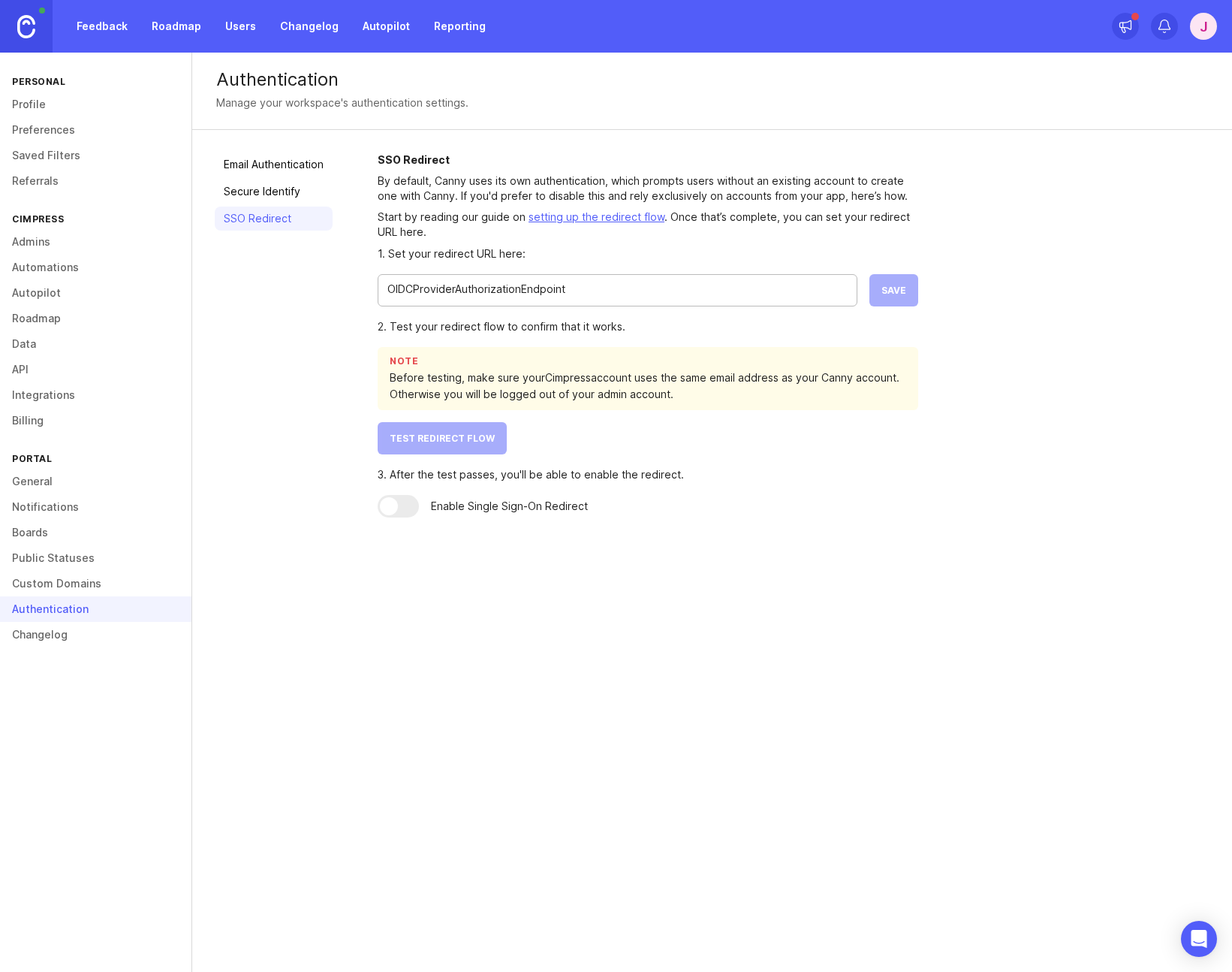
click at [331, 280] on div "Email Authentication Secure Identify SSO Redirect SSO Redirect By default, Cann…" at bounding box center [712, 335] width 1040 height 410
click at [709, 448] on link "Test Redirect Flow" at bounding box center [648, 438] width 540 height 32
click at [614, 218] on link "setting up the redirect flow" at bounding box center [596, 216] width 136 height 13
click at [537, 292] on input "text" at bounding box center [617, 289] width 460 height 17
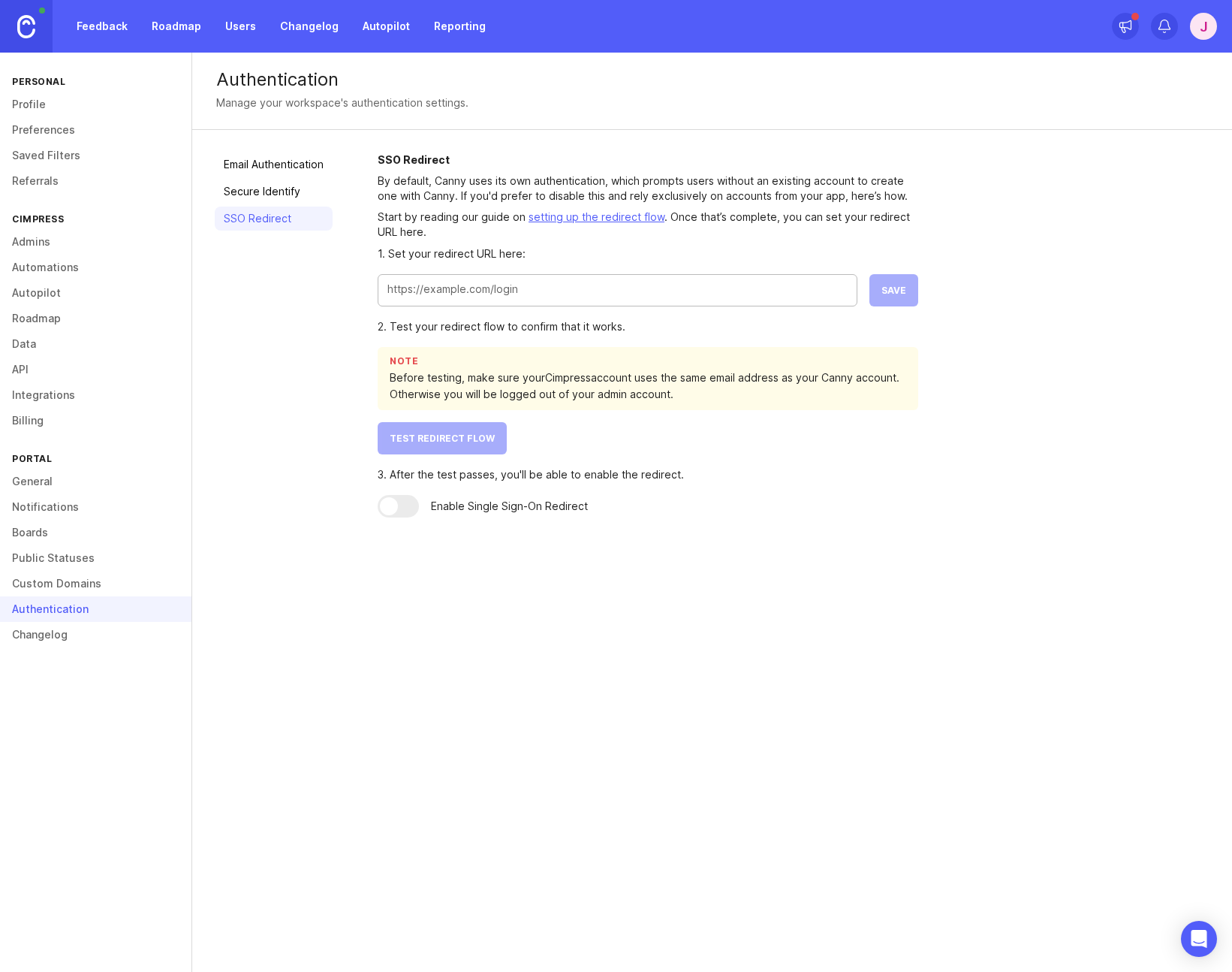
click at [536, 292] on input "text" at bounding box center [617, 289] width 460 height 17
paste input "[URL][DOMAIN_NAME]"
click at [924, 288] on div "SSO Redirect By default, Canny uses its own authentication, which prompts users…" at bounding box center [793, 335] width 832 height 365
click at [907, 290] on button "Save" at bounding box center [894, 290] width 49 height 32
click at [478, 433] on span "Test Redirect Flow" at bounding box center [442, 438] width 105 height 12
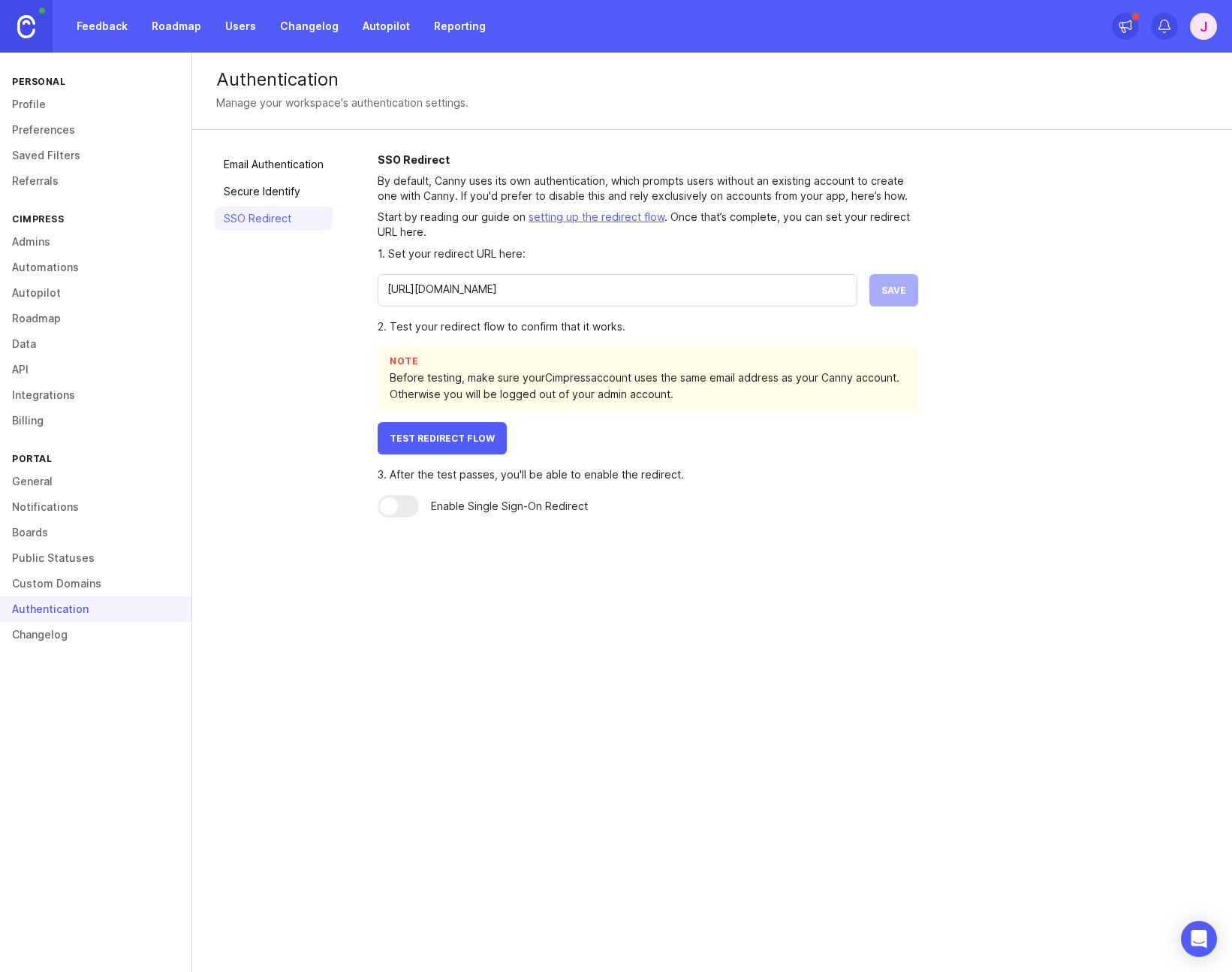
click at [629, 289] on input "[URL][DOMAIN_NAME]" at bounding box center [617, 289] width 460 height 17
click at [666, 289] on input "[URL][DOMAIN_NAME]" at bounding box center [617, 289] width 460 height 17
paste input "sKLb4C7QT5novf6EUQIKU3xvcY0bdbJB"
click at [900, 289] on span "Save" at bounding box center [894, 291] width 24 height 12
click at [483, 436] on span "Test Redirect Flow" at bounding box center [442, 438] width 105 height 12
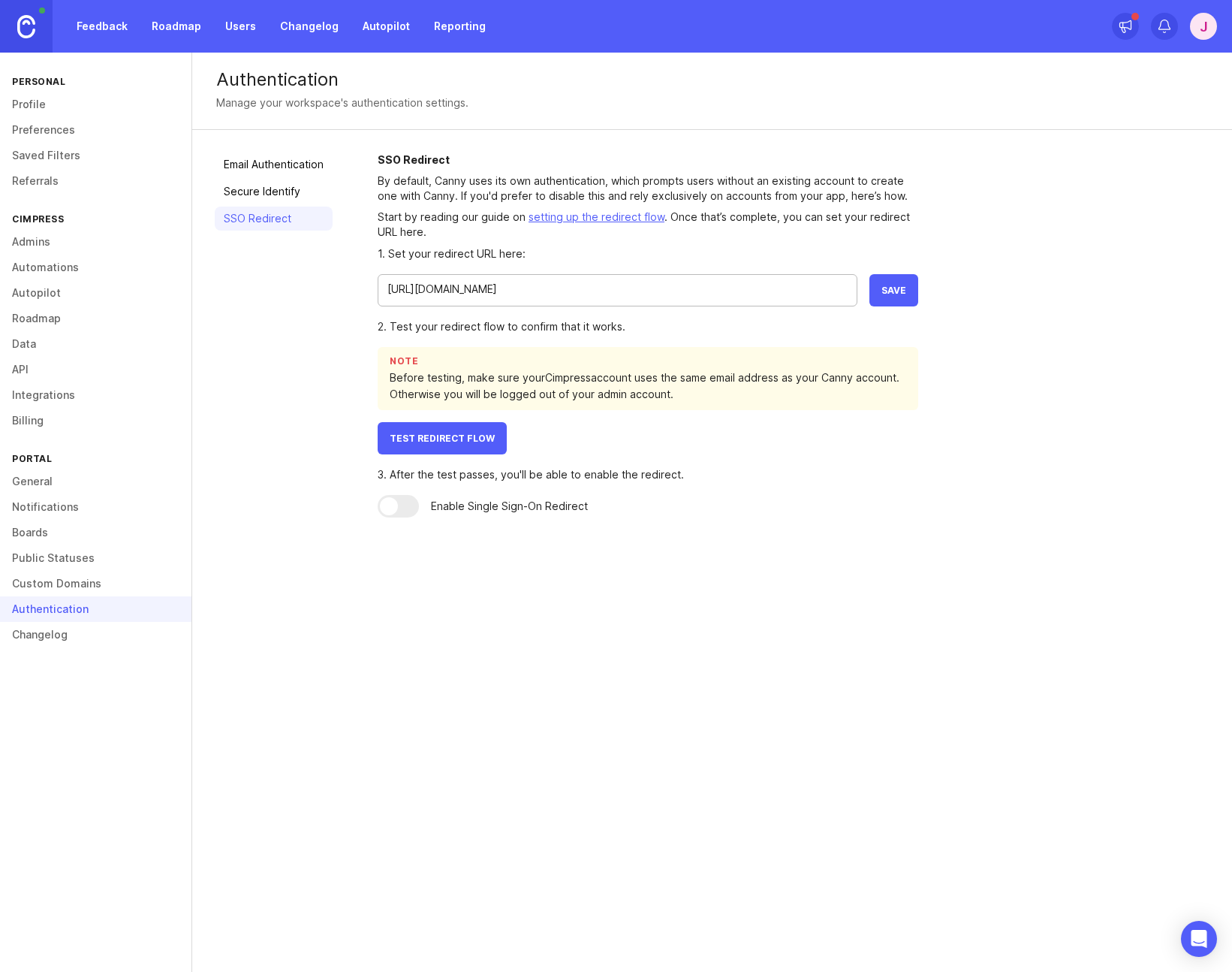
click at [839, 514] on div "Enable Single Sign-On Redirect" at bounding box center [648, 506] width 540 height 22
click at [855, 287] on div "[URL][DOMAIN_NAME]" at bounding box center [617, 290] width 480 height 32
type input "[URL][DOMAIN_NAME]"
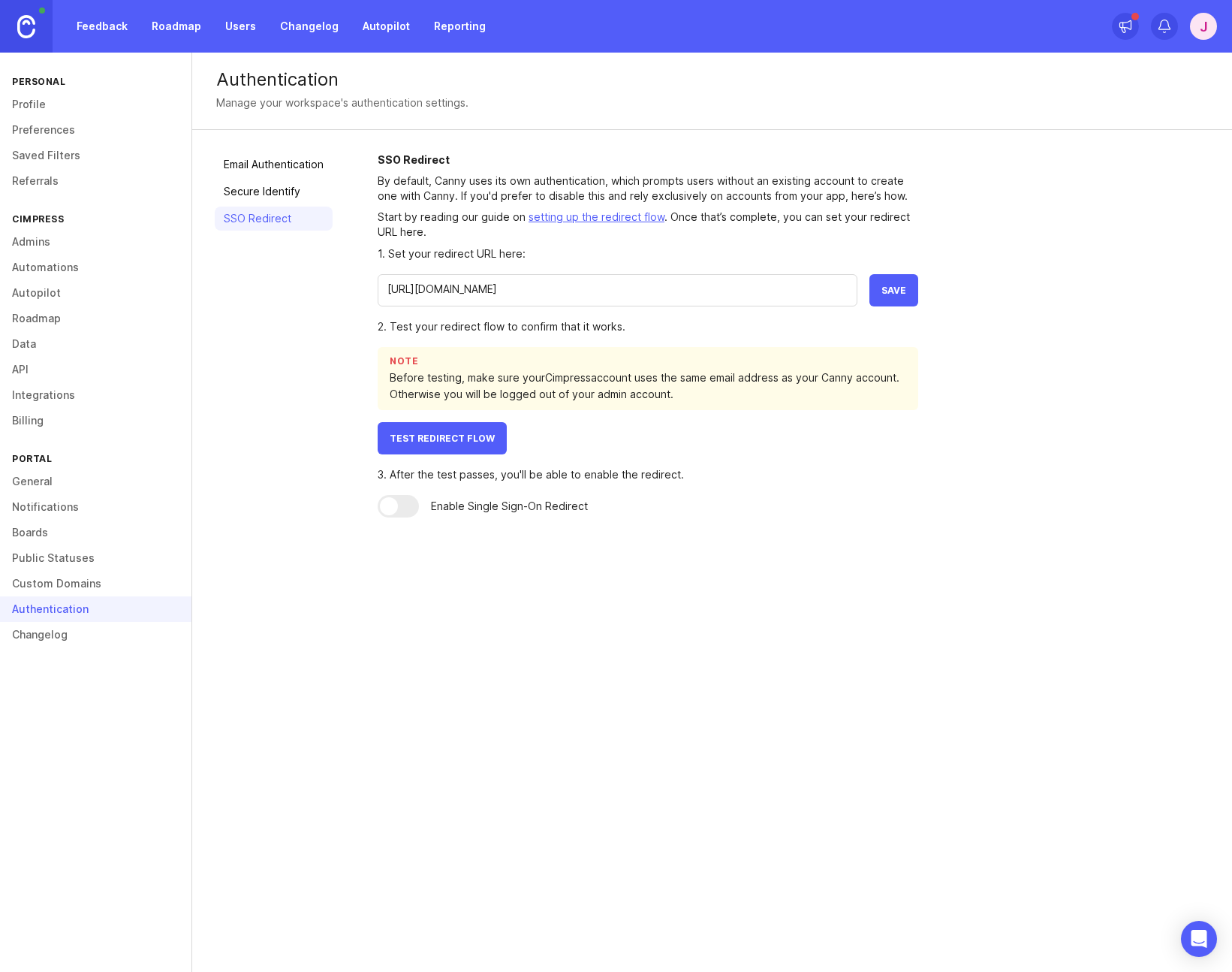
click at [904, 299] on button "Save" at bounding box center [894, 290] width 49 height 32
click at [467, 436] on span "Test Redirect Flow" at bounding box center [442, 438] width 105 height 12
click at [709, 536] on div "Email Authentication Secure Identify SSO Redirect SSO Redirect By default, Cann…" at bounding box center [712, 335] width 1040 height 410
click at [735, 501] on div "Enable Single Sign-On Redirect" at bounding box center [648, 506] width 540 height 22
click at [473, 439] on span "Test Redirect Flow" at bounding box center [442, 438] width 105 height 12
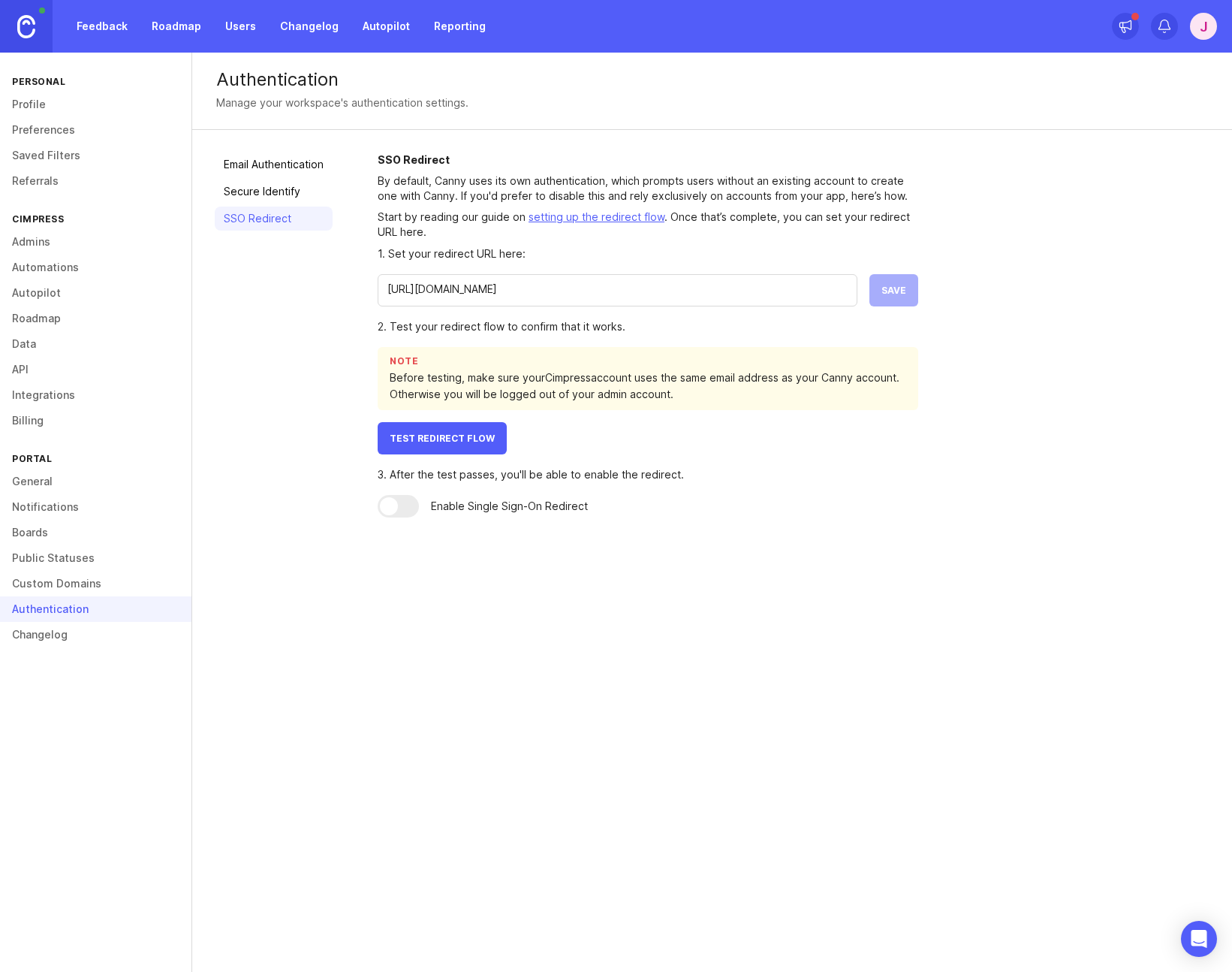
click at [49, 388] on link "Integrations" at bounding box center [96, 395] width 191 height 25
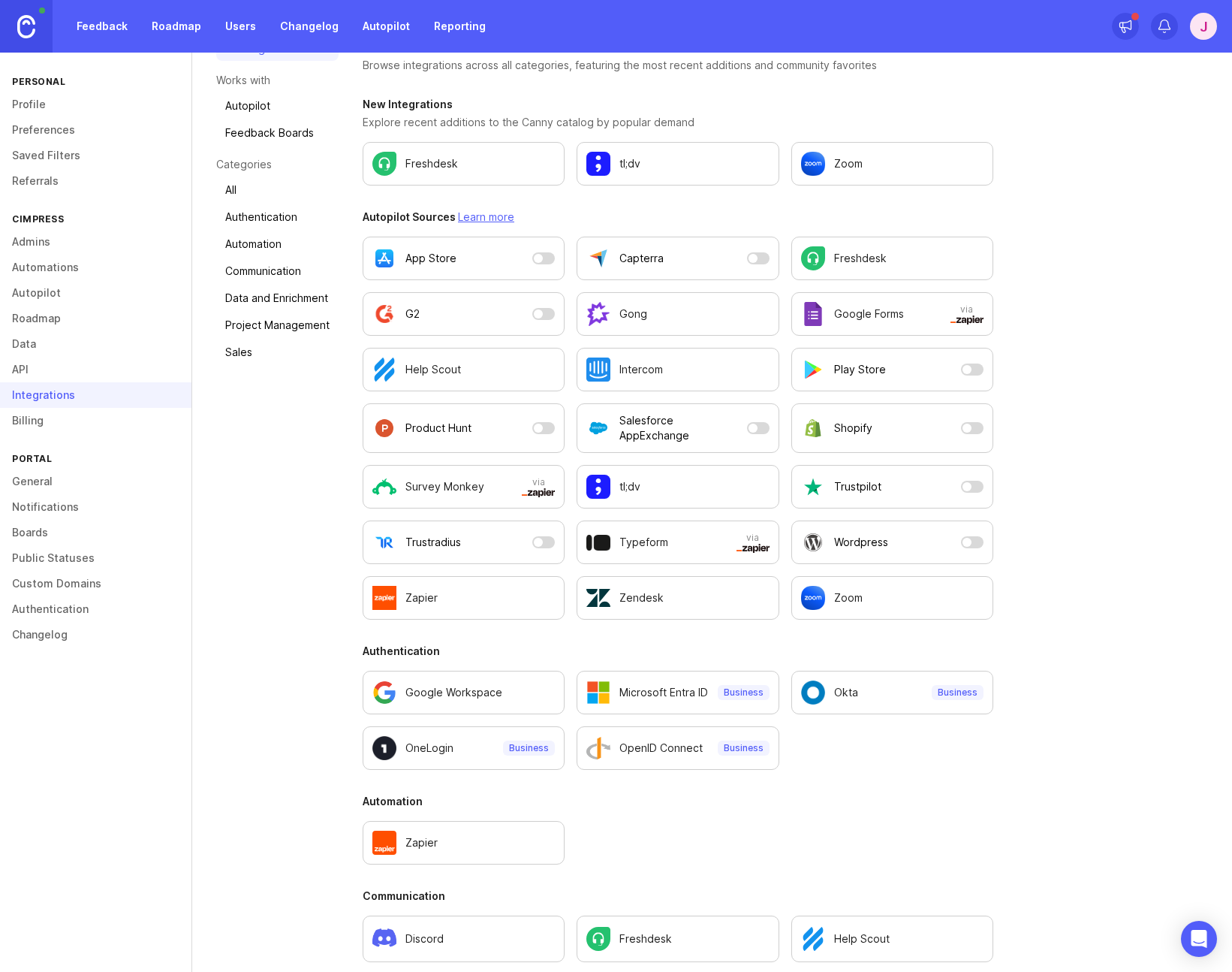
scroll to position [240, 0]
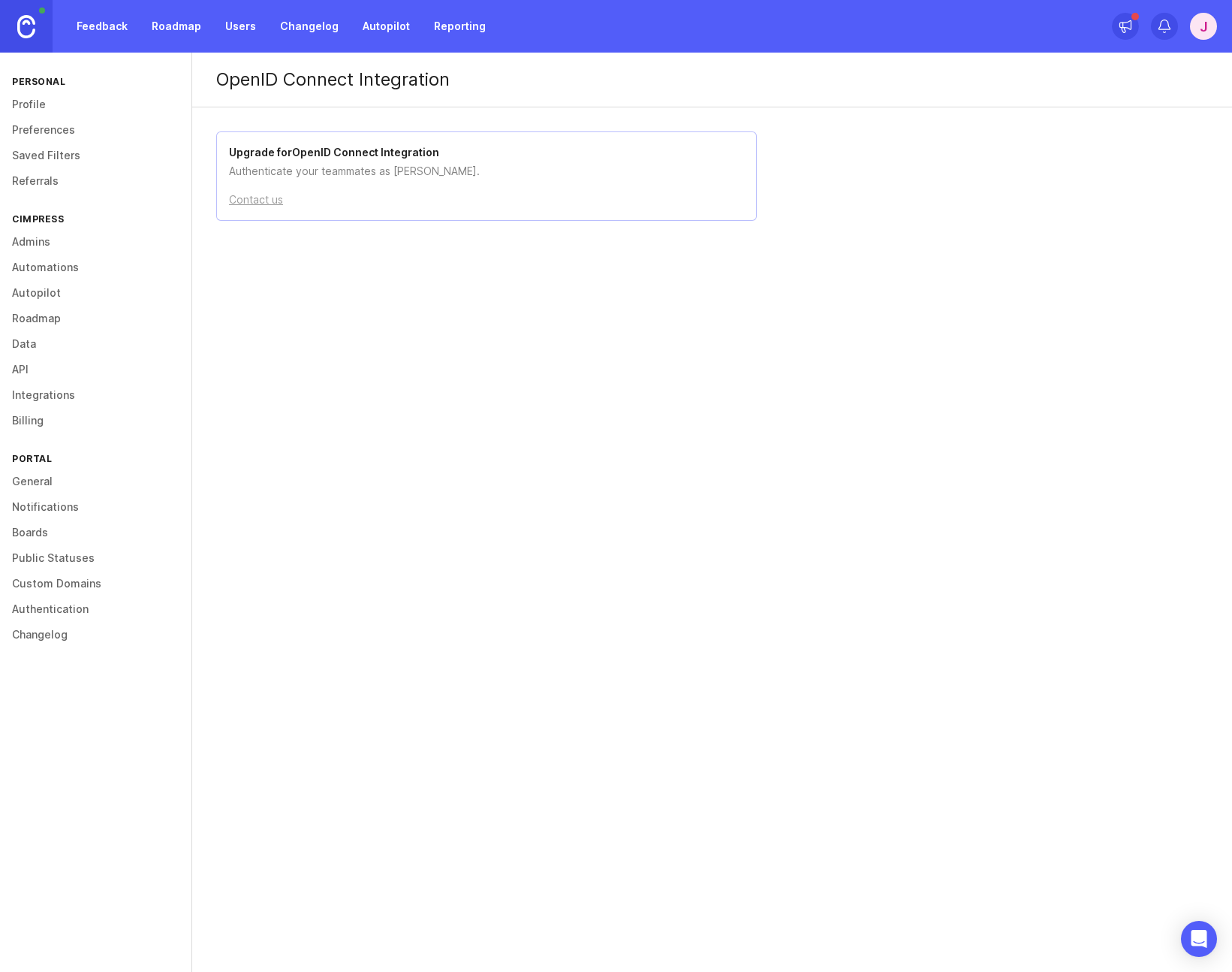
click at [443, 313] on div "OpenID Connect Integration Upgrade for OpenID Connect Integration Authenticate …" at bounding box center [712, 512] width 1040 height 919
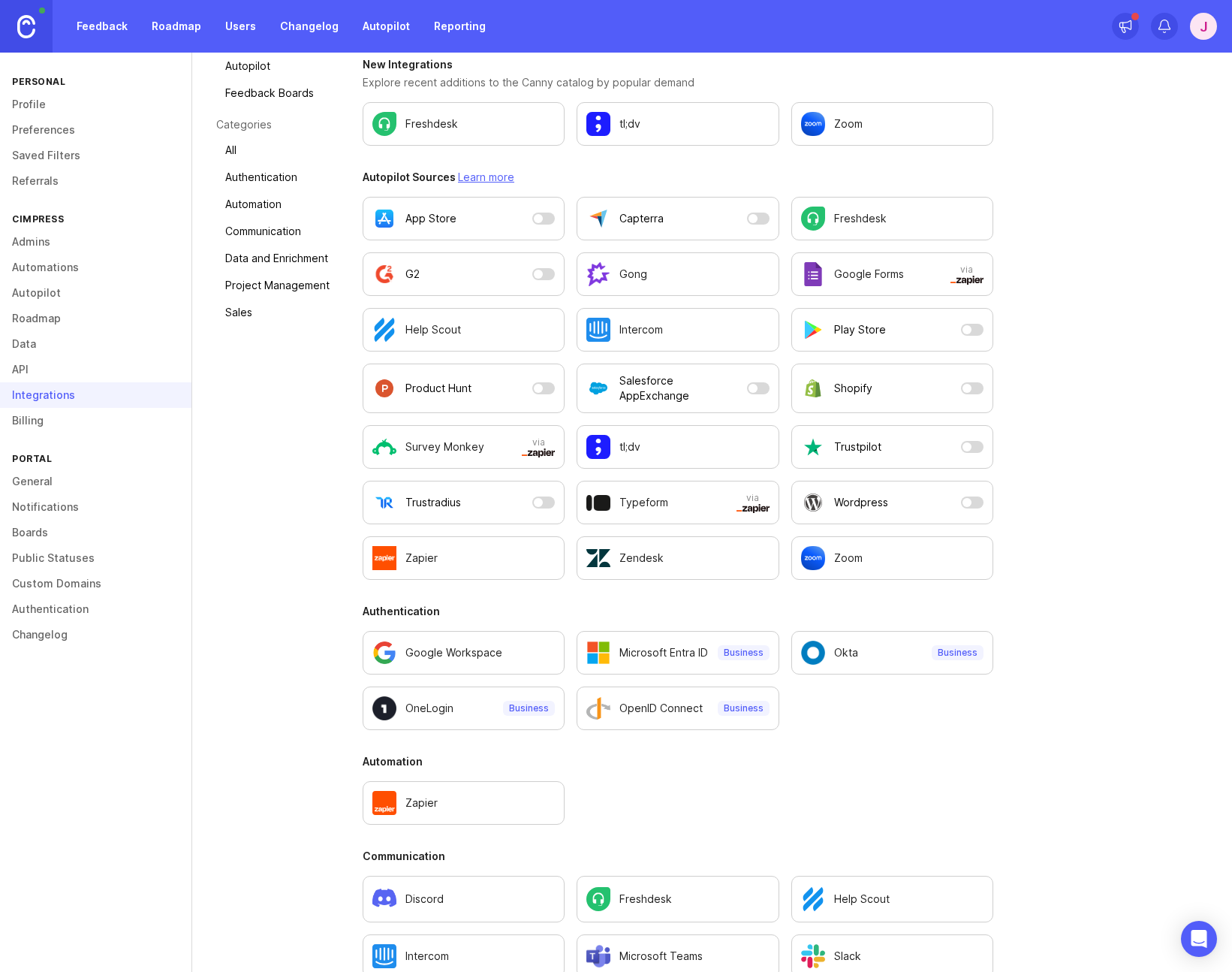
scroll to position [172, 0]
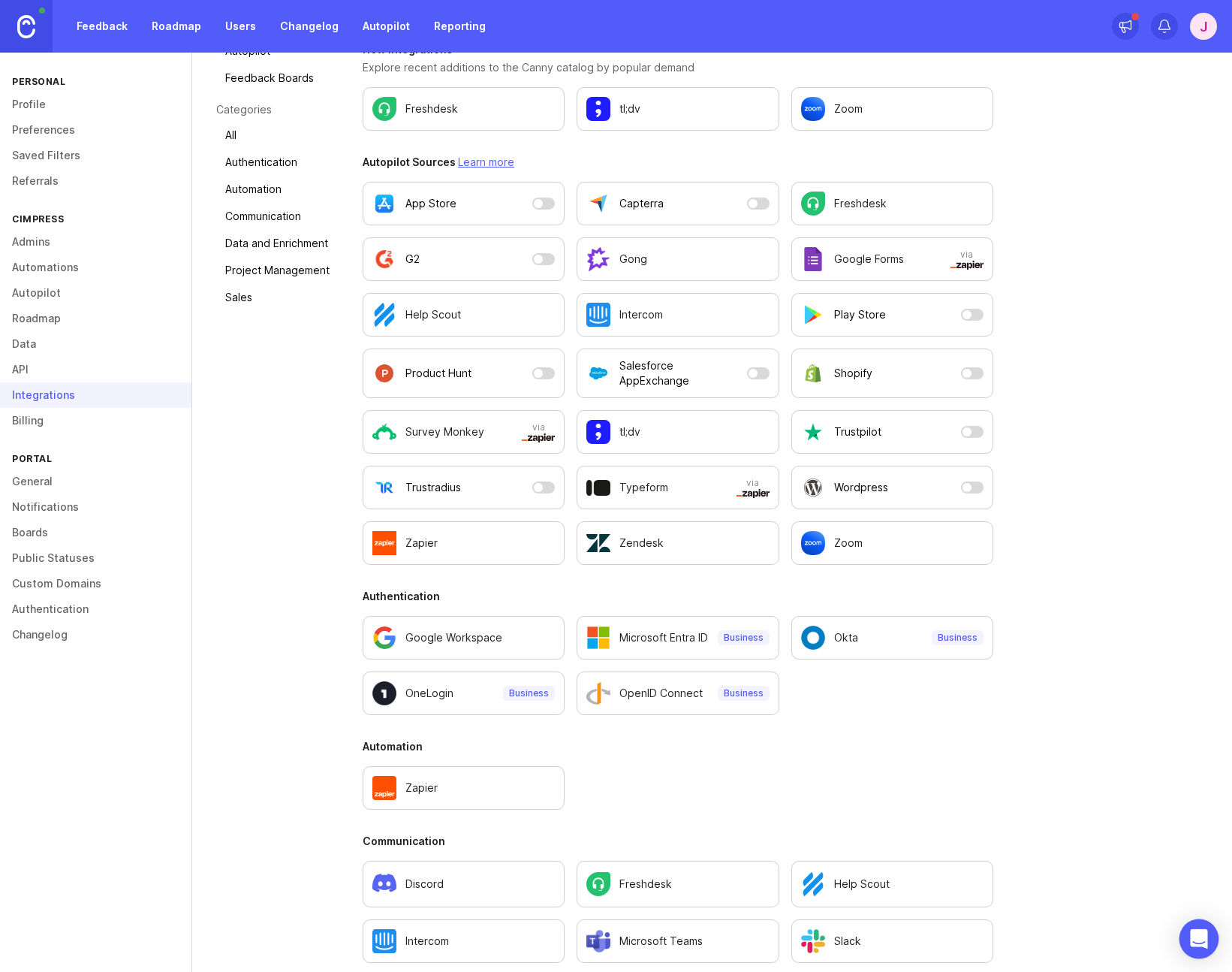
click at [1200, 939] on icon "Open Intercom Messenger" at bounding box center [1199, 939] width 18 height 20
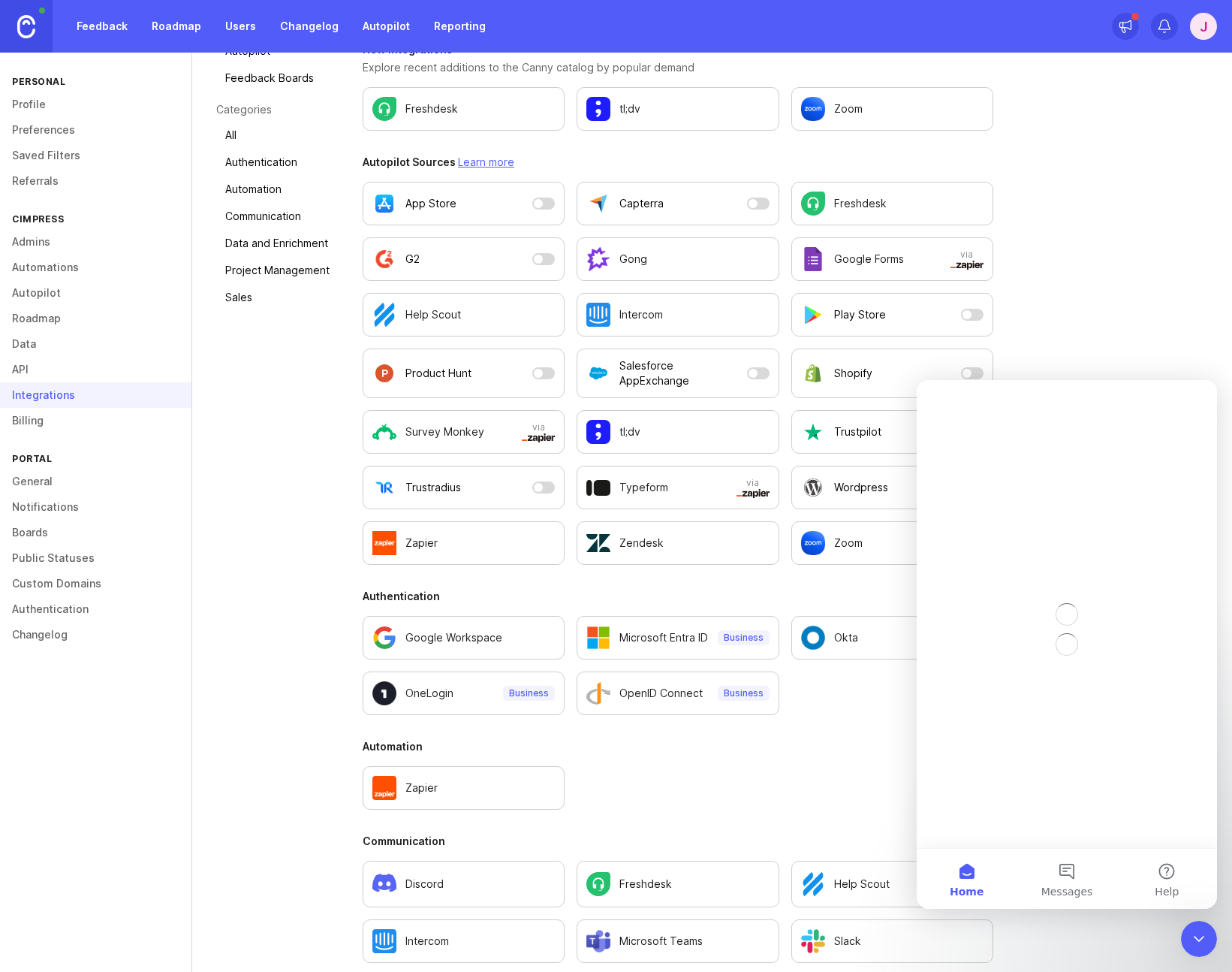
scroll to position [0, 0]
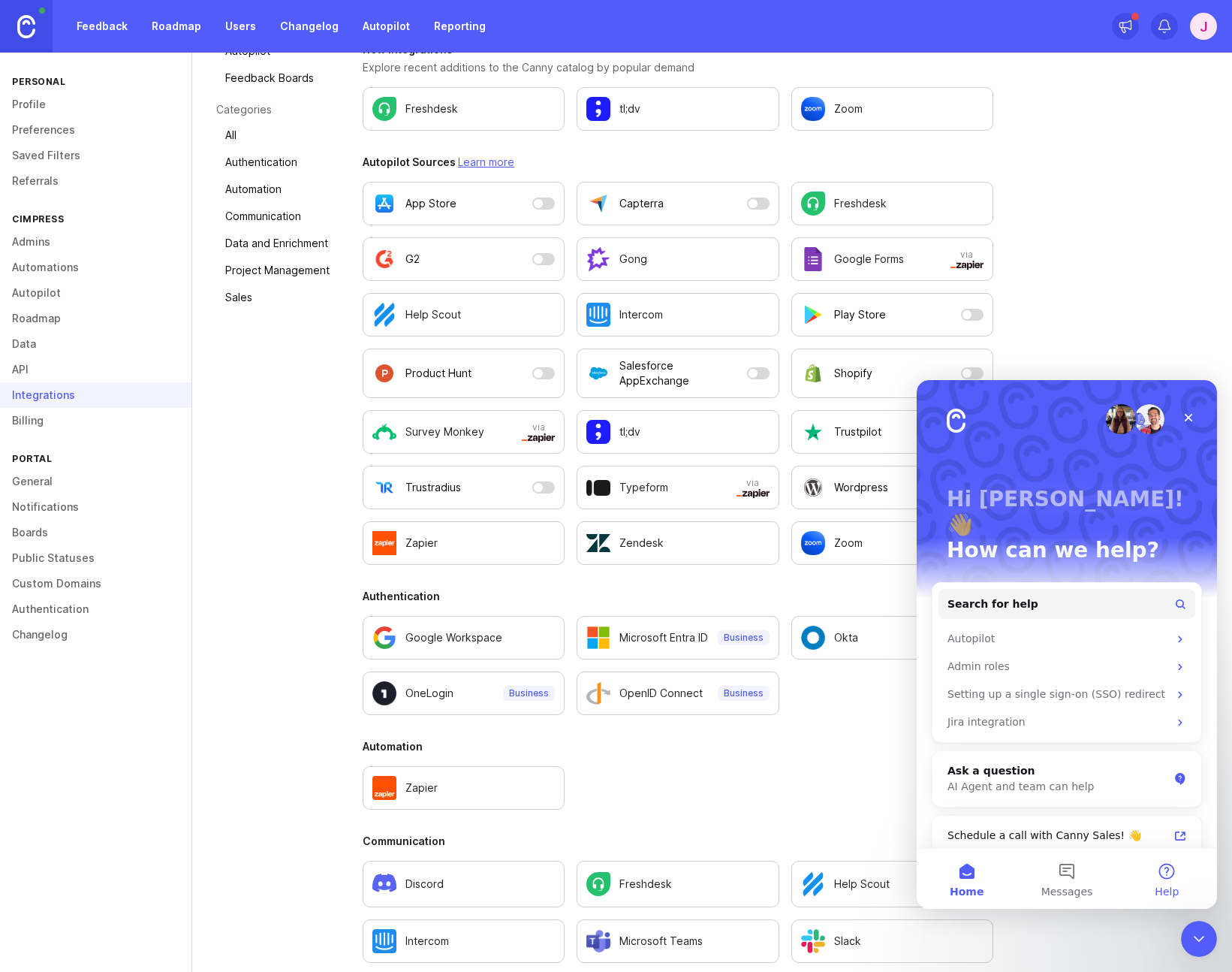
click at [1175, 875] on button "Help" at bounding box center [1167, 879] width 99 height 61
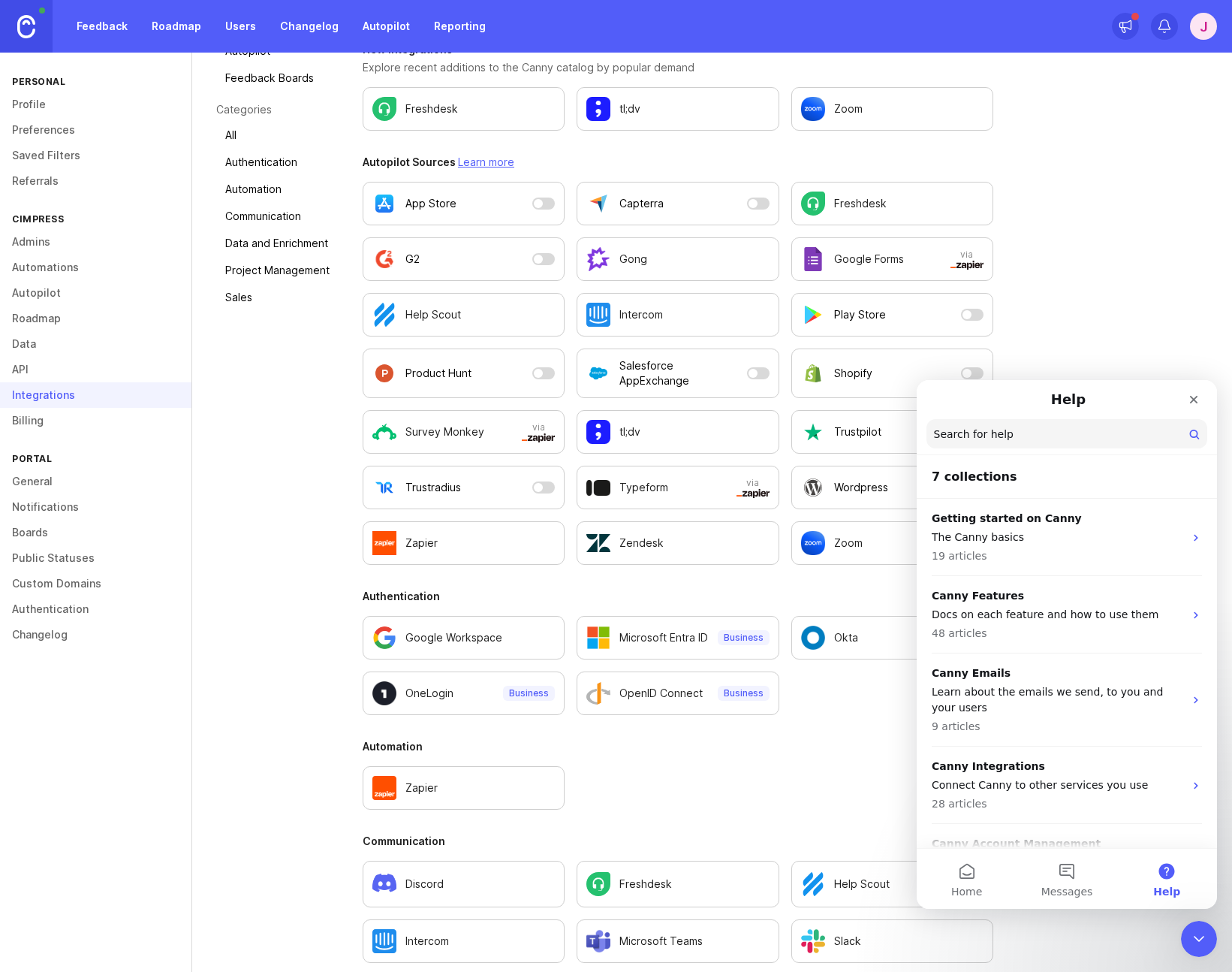
click at [1096, 272] on div "All Integrations Works with Autopilot Feedback Boards Categories All Authentica…" at bounding box center [712, 695] width 1040 height 1474
click at [1197, 405] on icon "Close" at bounding box center [1193, 399] width 12 height 12
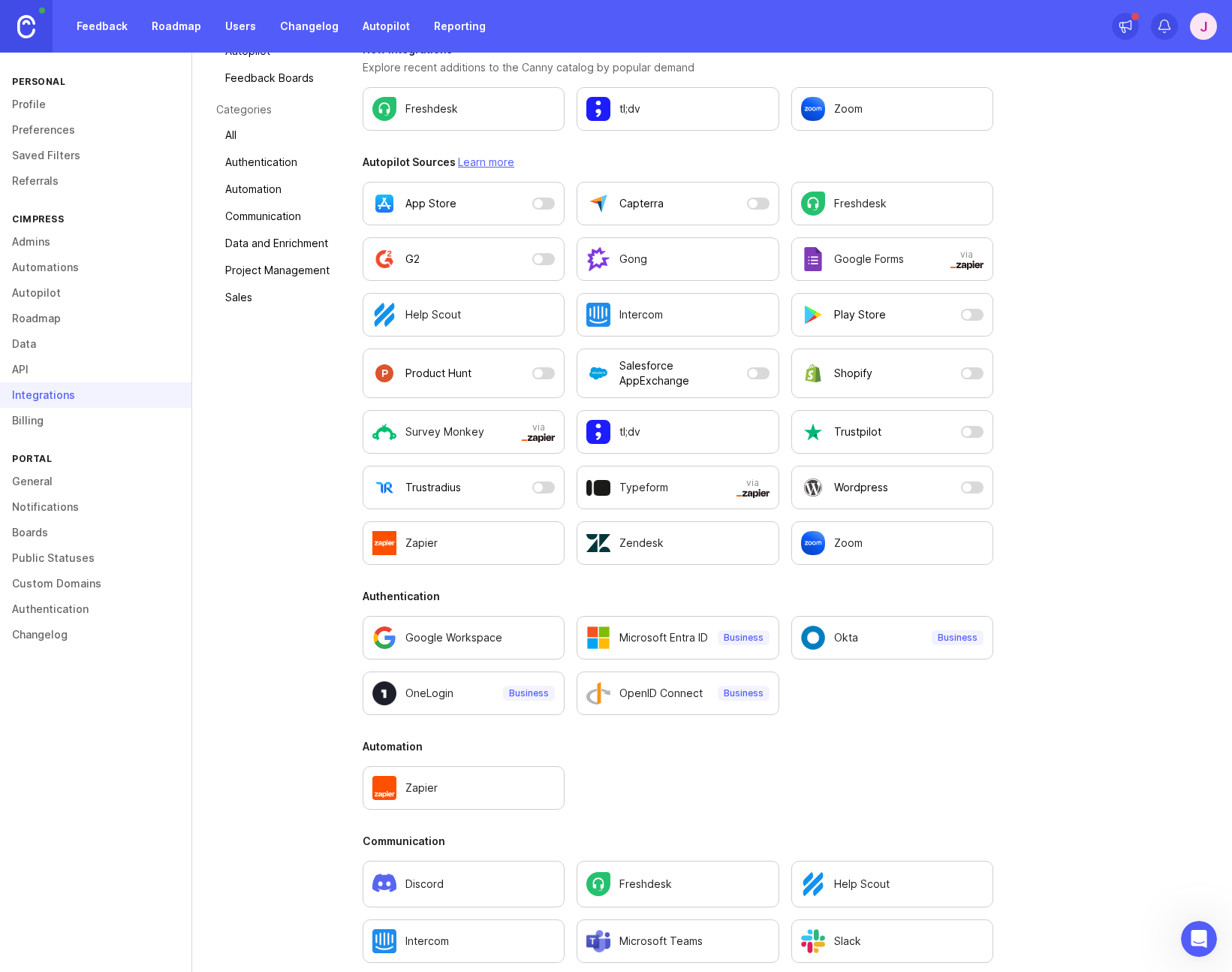
click at [1203, 31] on div "J" at bounding box center [1204, 26] width 27 height 27
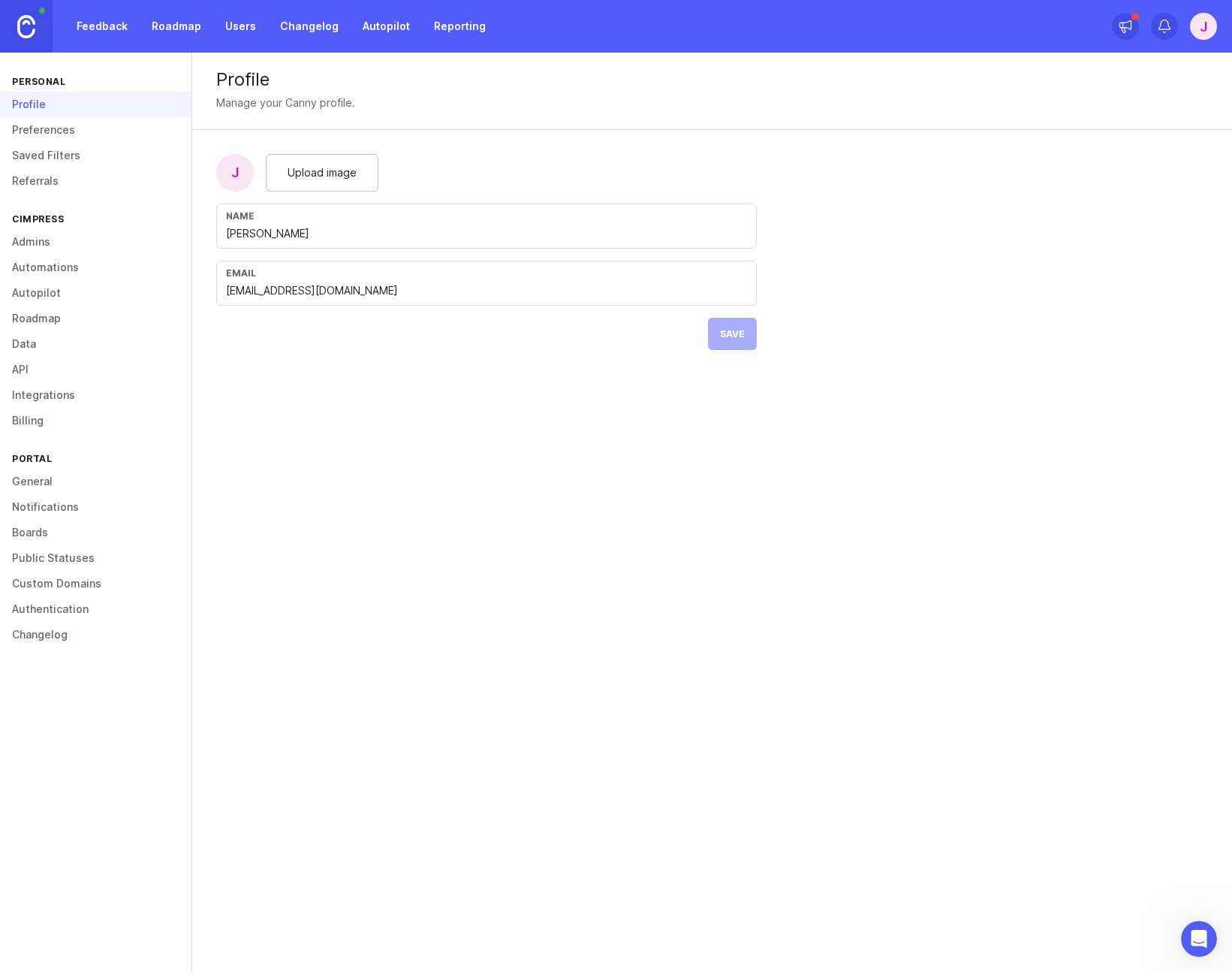
click at [38, 417] on link "Billing" at bounding box center [96, 421] width 191 height 25
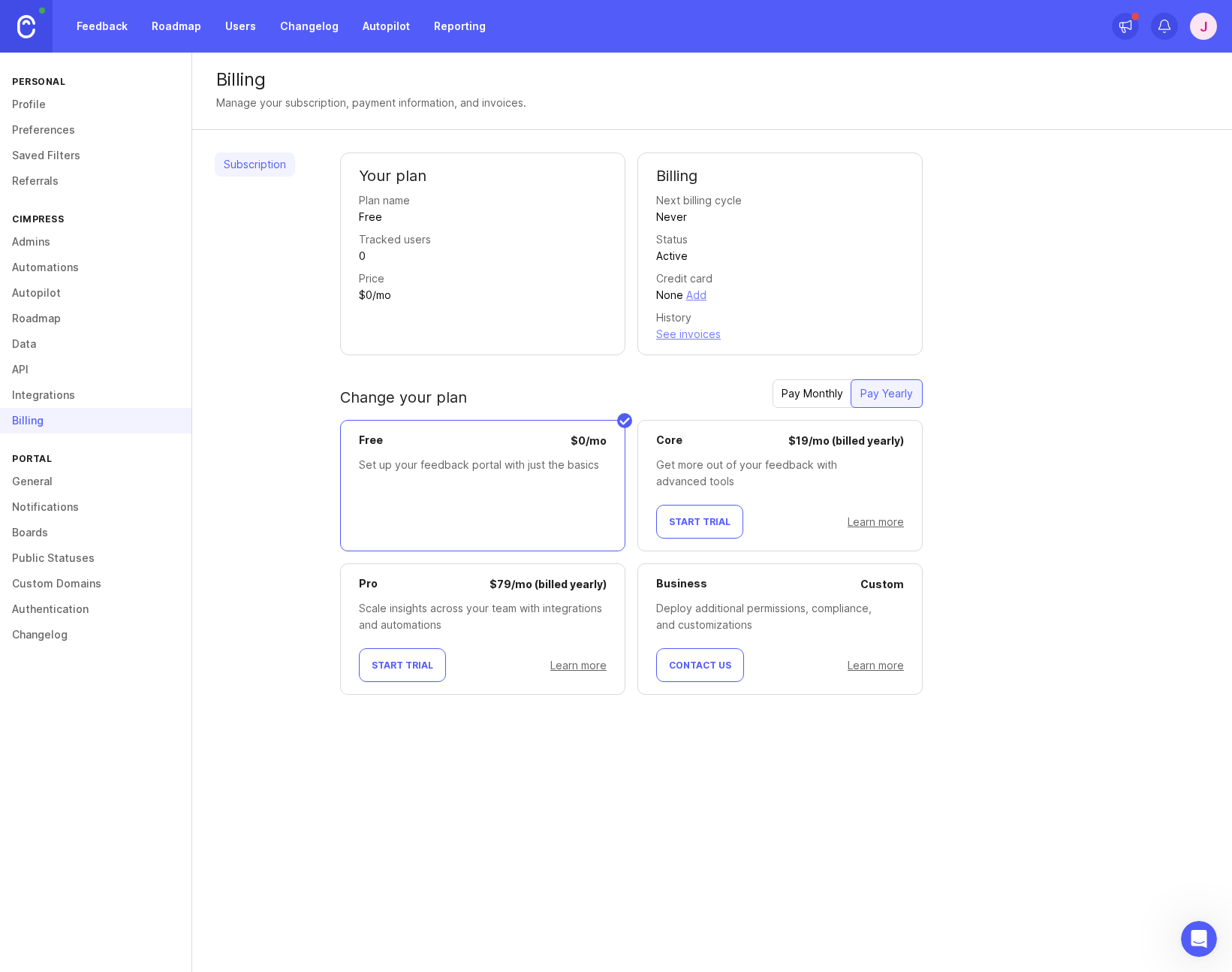
click at [753, 587] on div at bounding box center [783, 584] width 153 height 17
click at [745, 596] on div "Business Custom Deploy additional permissions, compliance, and customizations C…" at bounding box center [779, 628] width 285 height 132
click at [747, 596] on div "Business Custom Deploy additional permissions, compliance, and customizations C…" at bounding box center [779, 628] width 285 height 132
click at [695, 668] on span "Contact Us" at bounding box center [700, 666] width 62 height 12
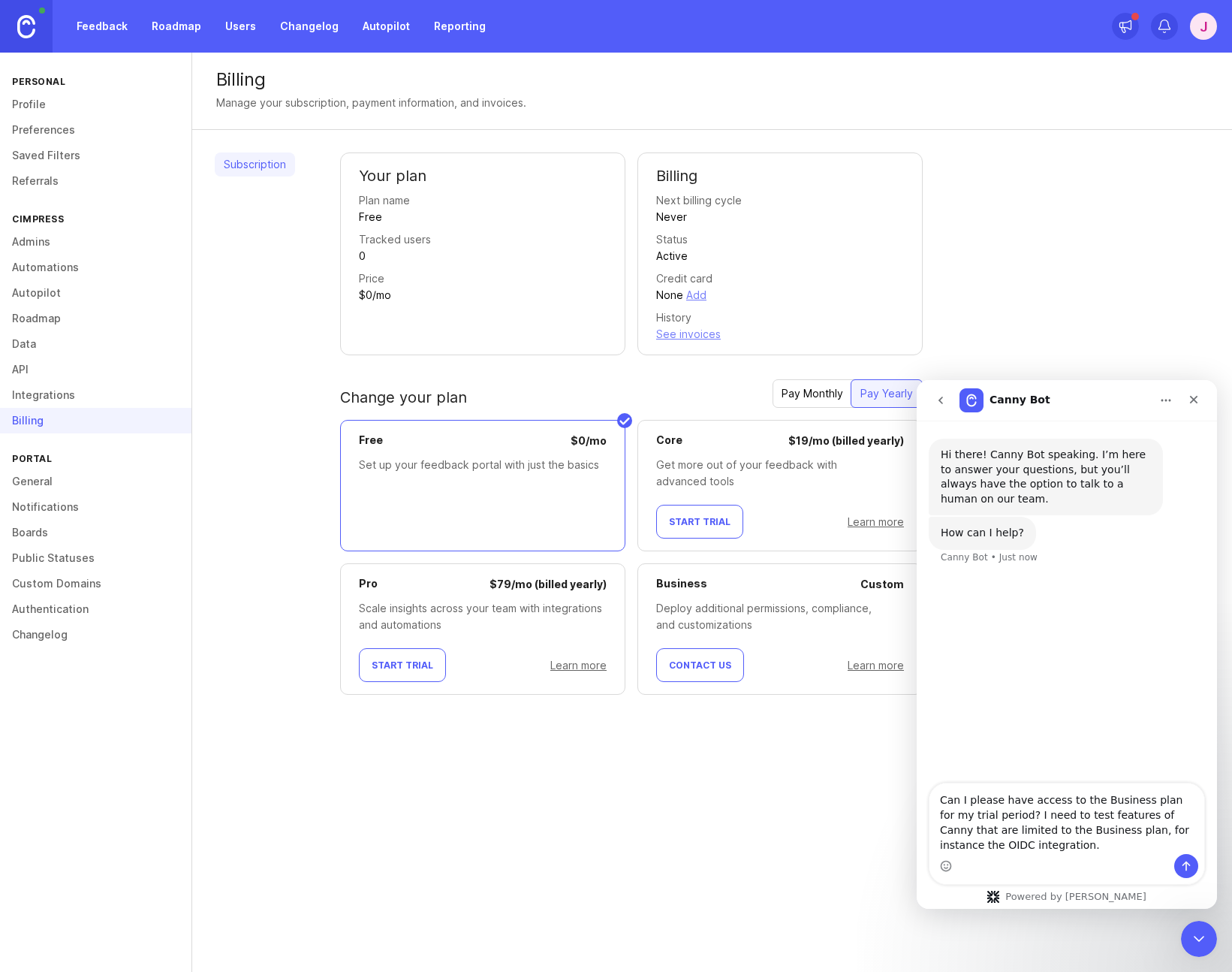
type textarea "Can I please have access to the Business plan for my trial period? I need to te…"
click at [1186, 862] on icon "Send a message…" at bounding box center [1186, 867] width 8 height 10
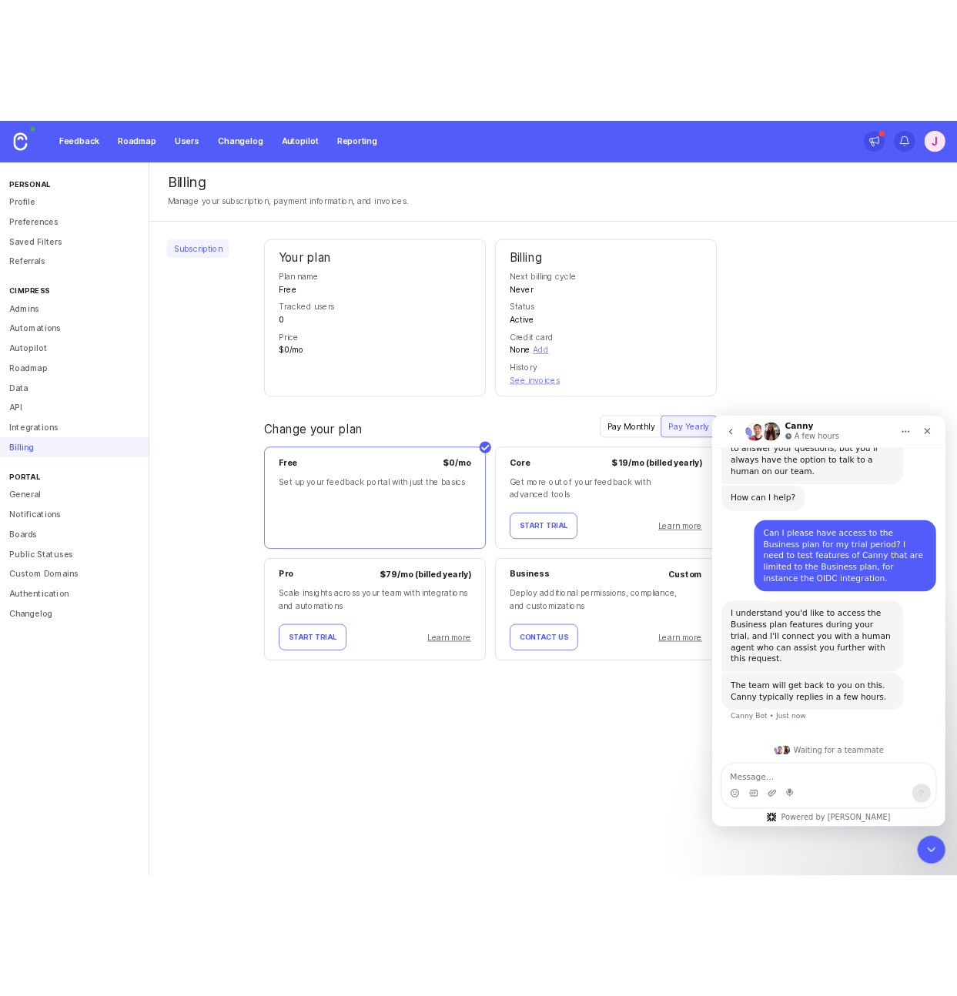
scroll to position [52, 0]
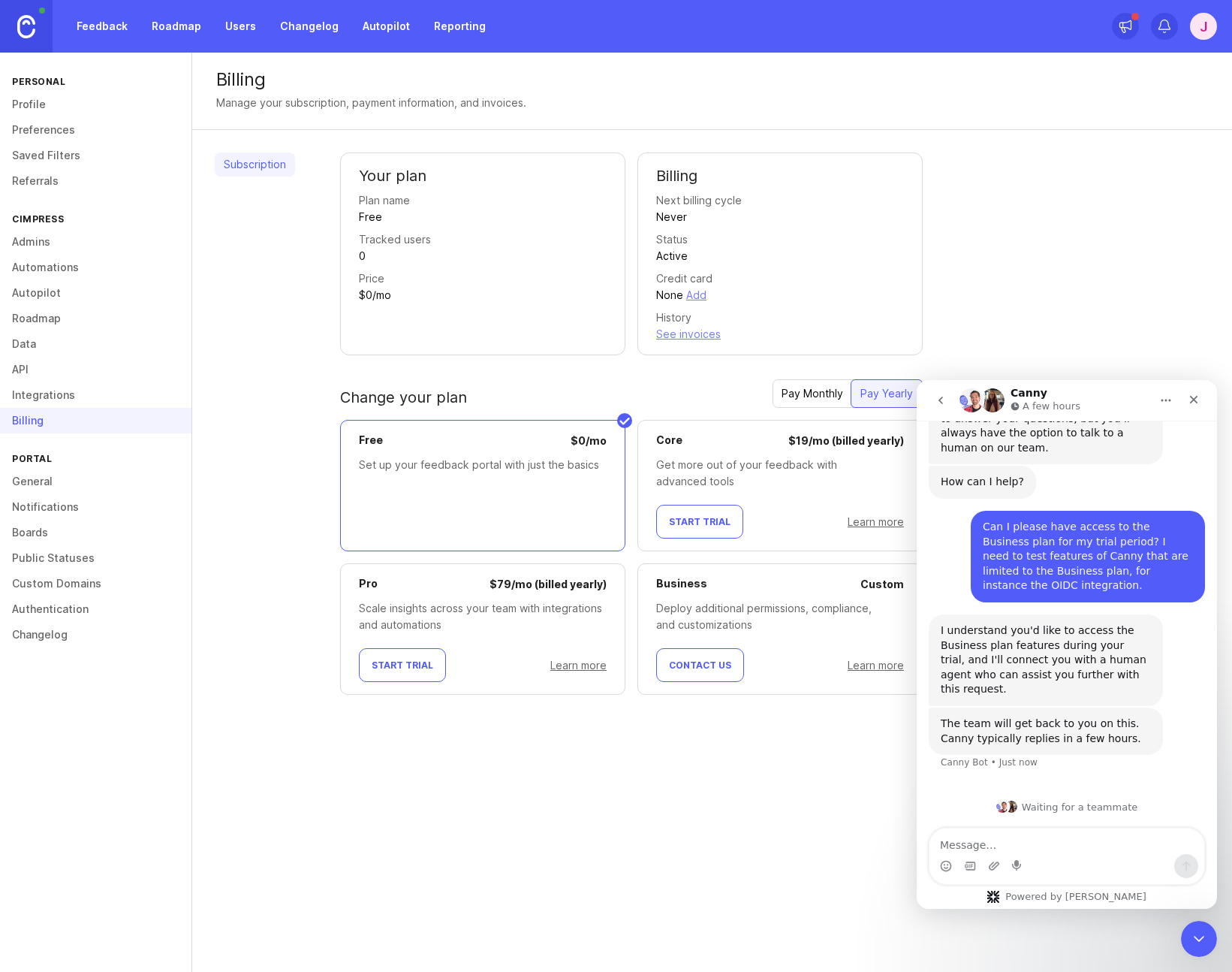
click at [179, 25] on link "Roadmap" at bounding box center [176, 26] width 67 height 27
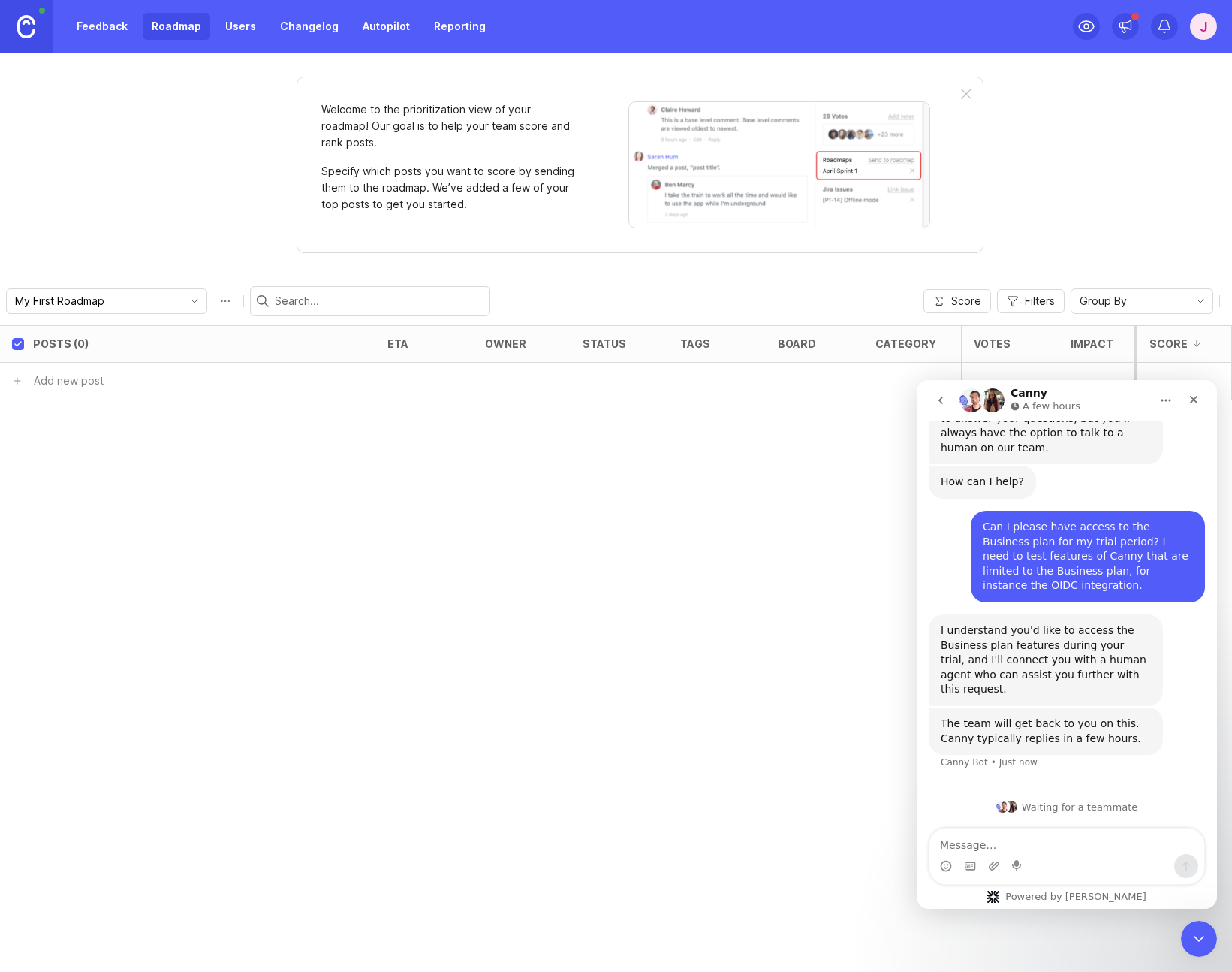
click at [243, 30] on link "Users" at bounding box center [241, 26] width 49 height 27
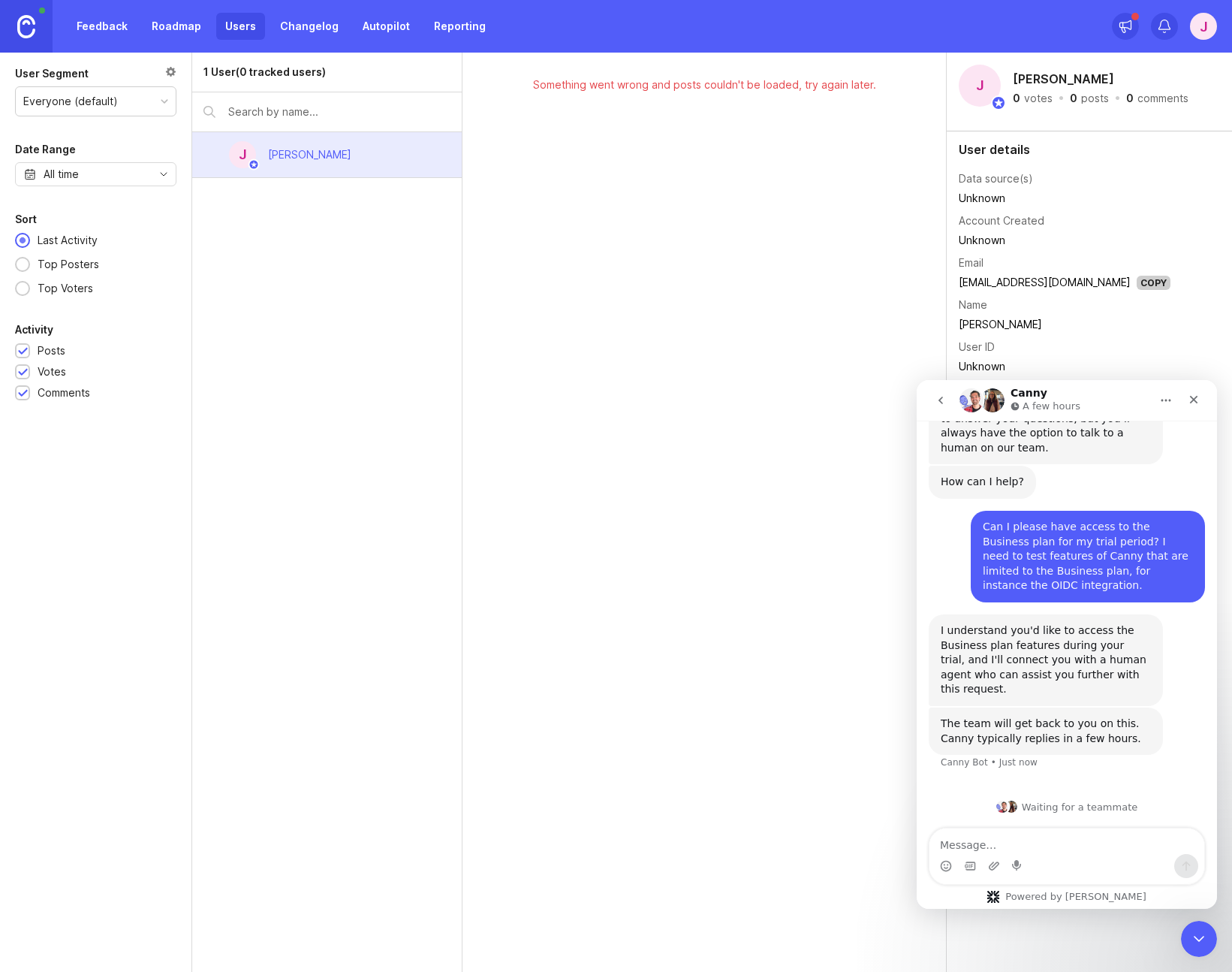
click at [296, 27] on link "Changelog" at bounding box center [309, 26] width 76 height 27
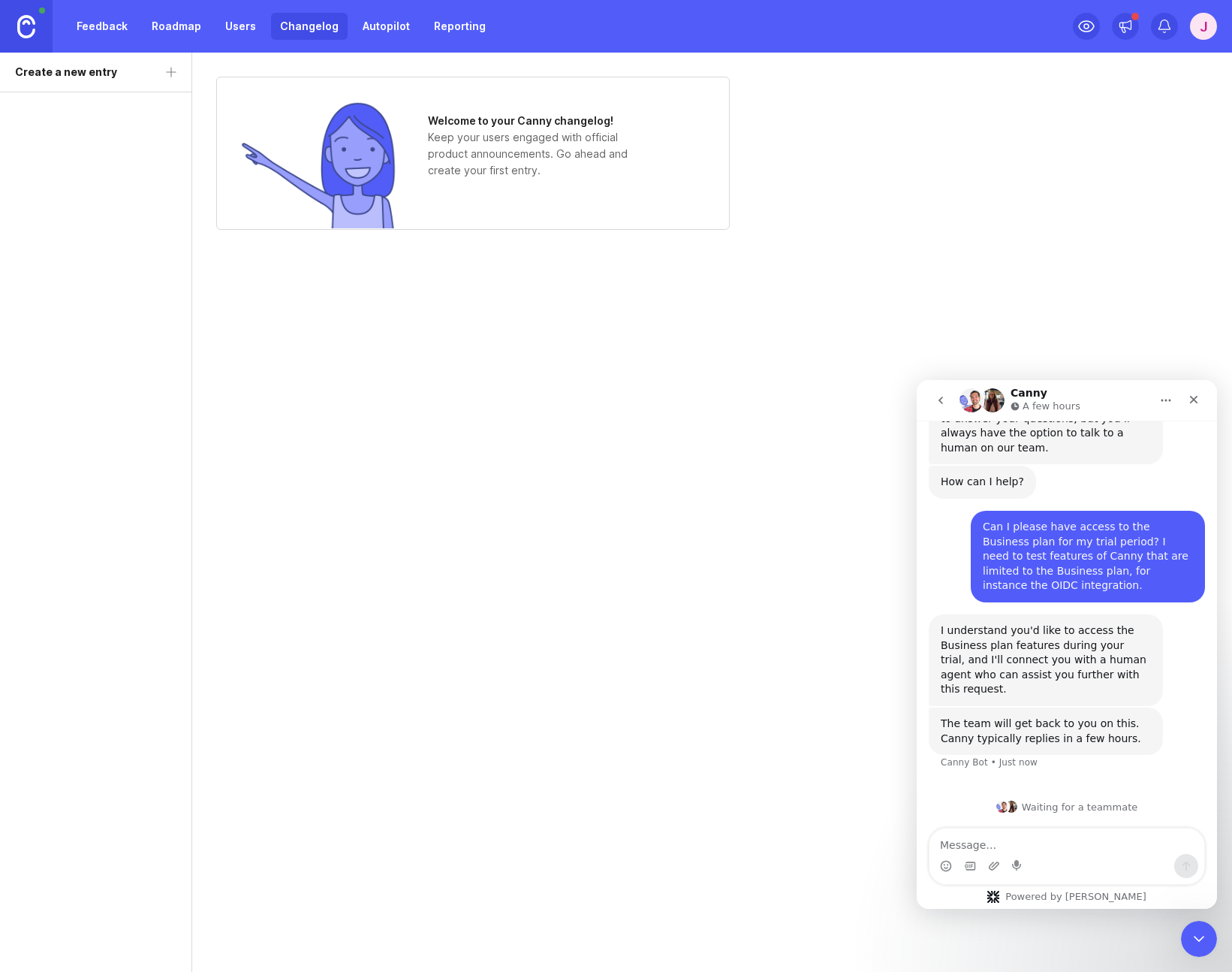
click at [385, 29] on link "Autopilot" at bounding box center [385, 26] width 65 height 27
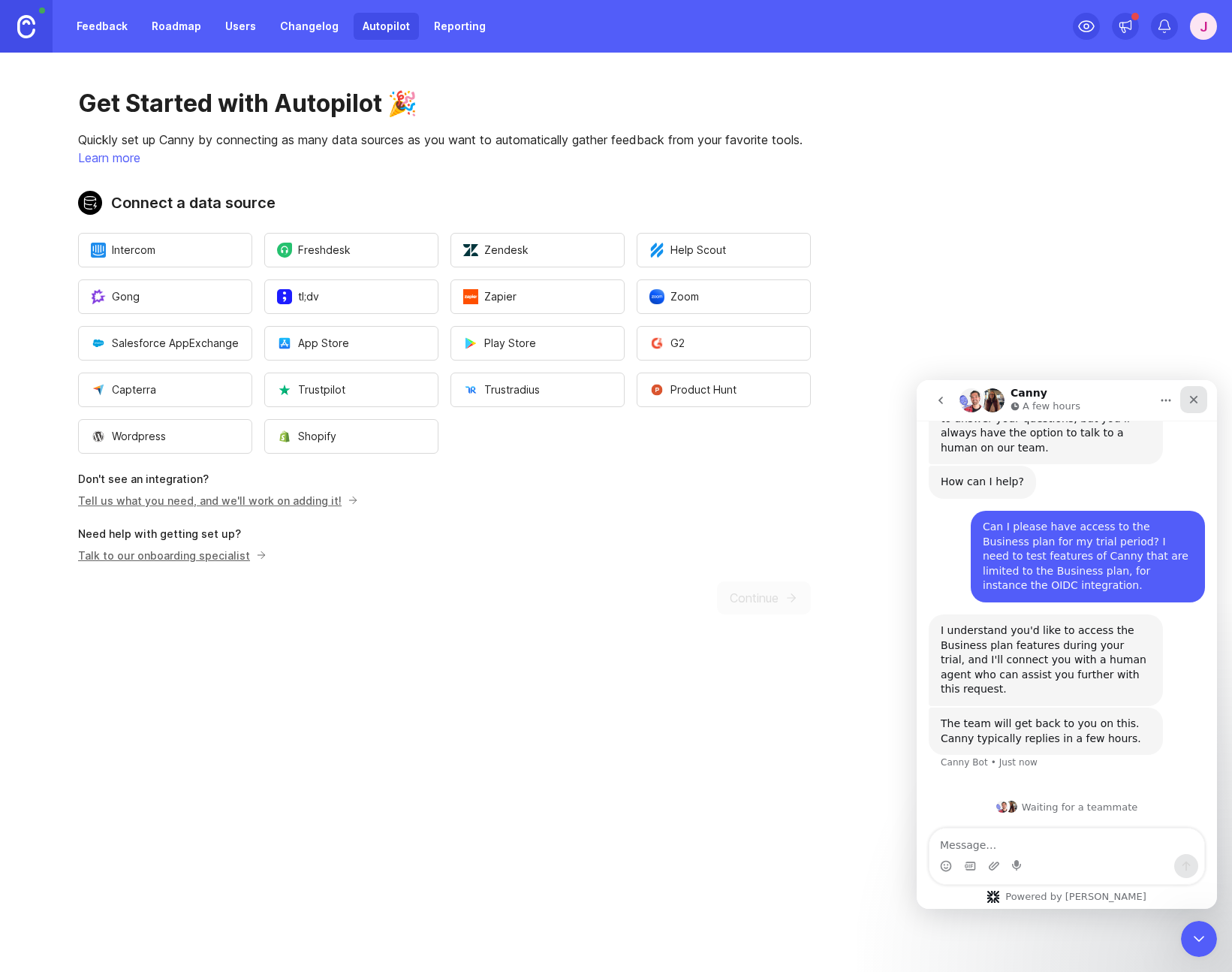
click at [1191, 396] on icon "Close" at bounding box center [1194, 400] width 8 height 8
